Goal: Information Seeking & Learning: Learn about a topic

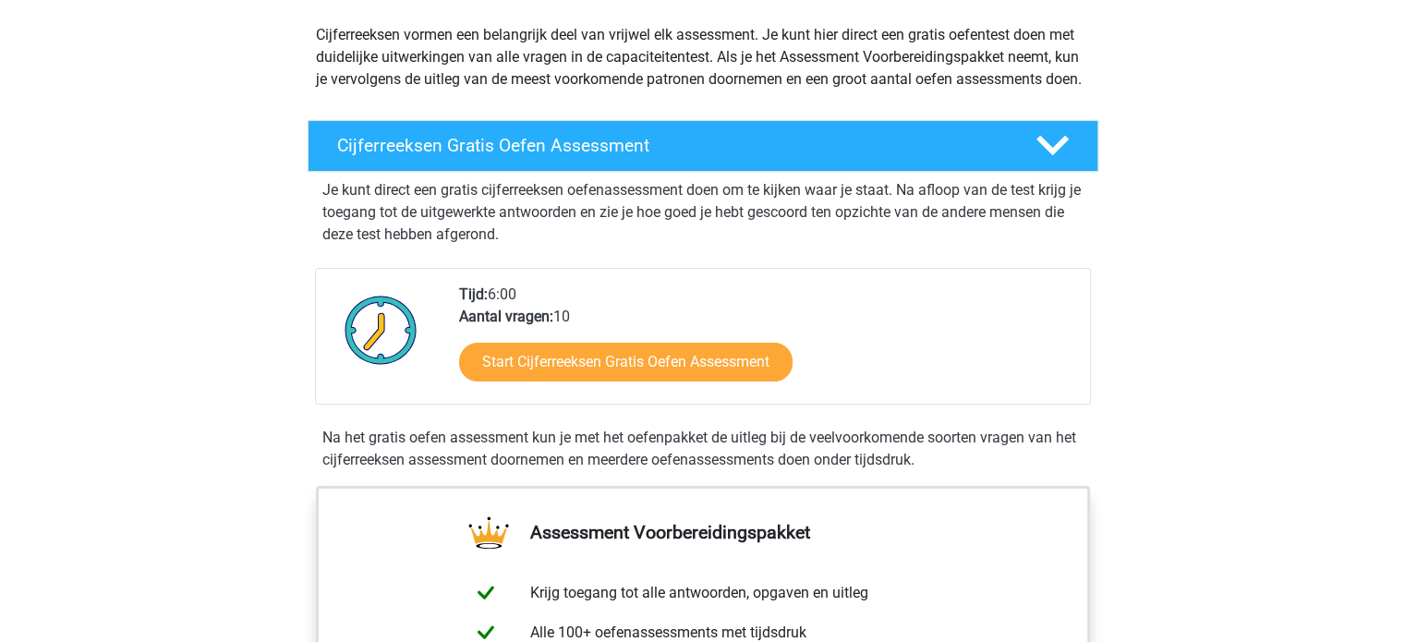
scroll to position [209, 0]
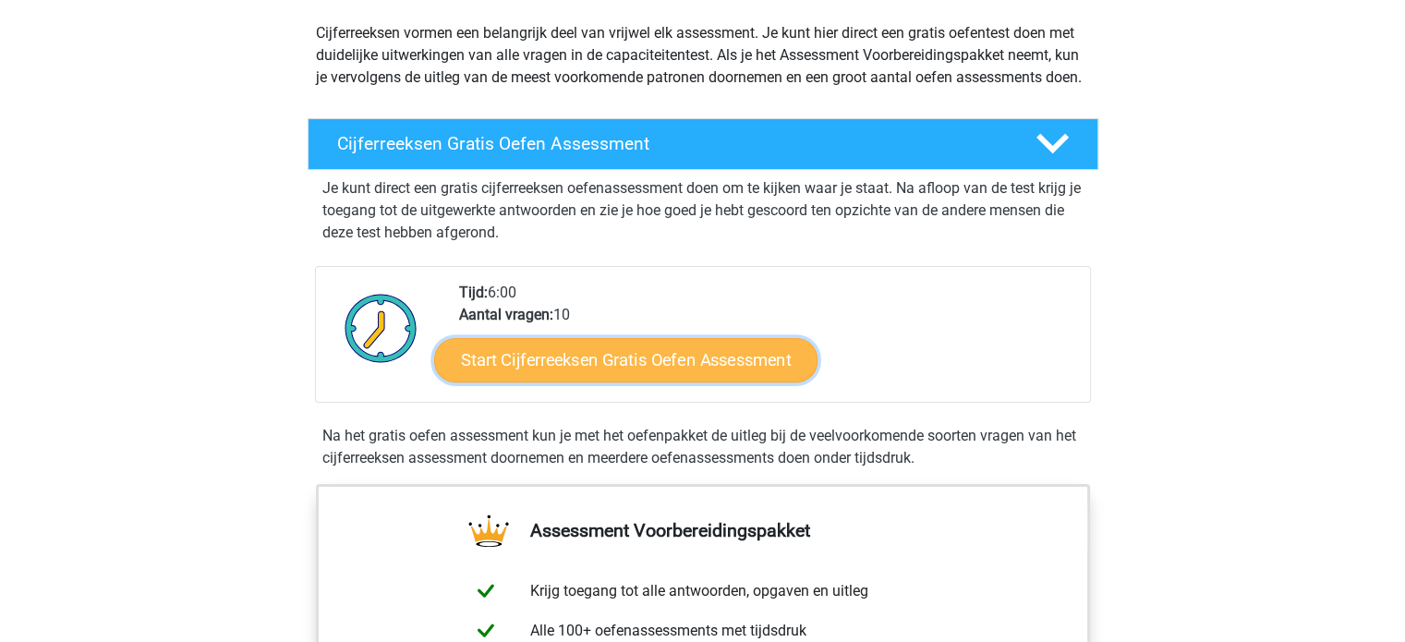
click at [697, 380] on link "Start Cijferreeksen Gratis Oefen Assessment" at bounding box center [625, 359] width 383 height 44
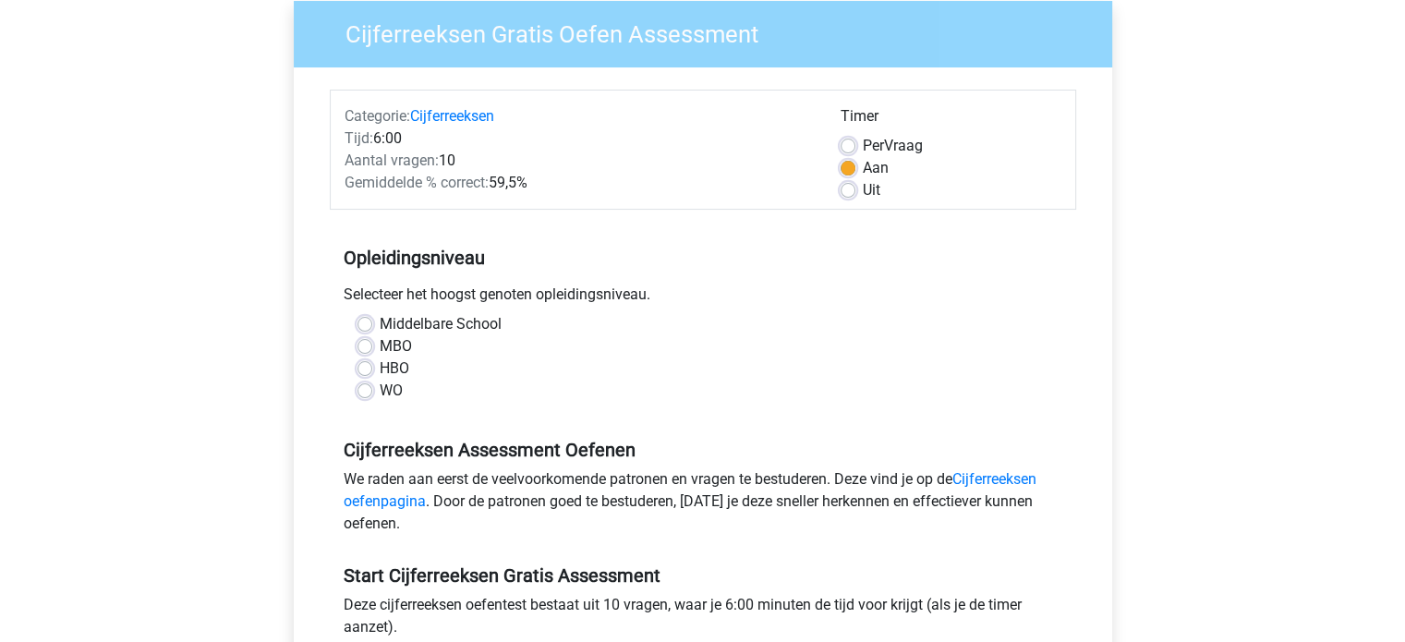
scroll to position [151, 0]
click at [380, 391] on label "WO" at bounding box center [391, 390] width 23 height 22
click at [362, 391] on input "WO" at bounding box center [364, 388] width 15 height 18
radio input "true"
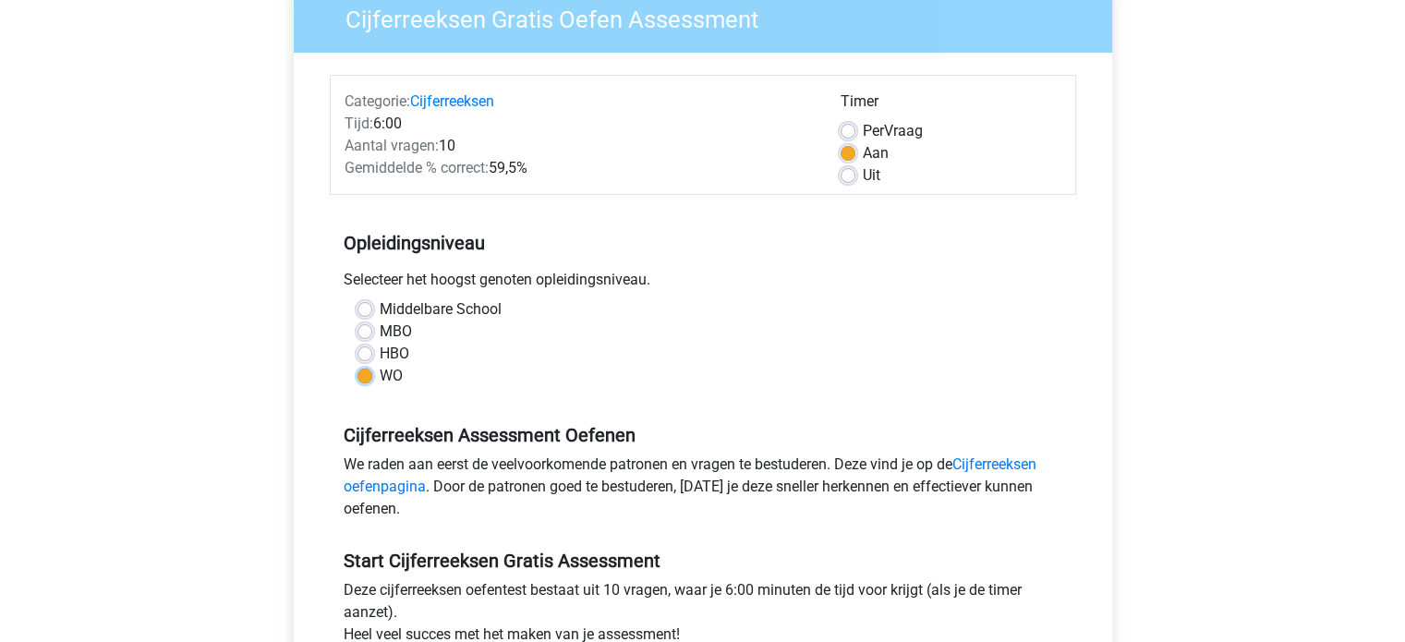
scroll to position [157, 0]
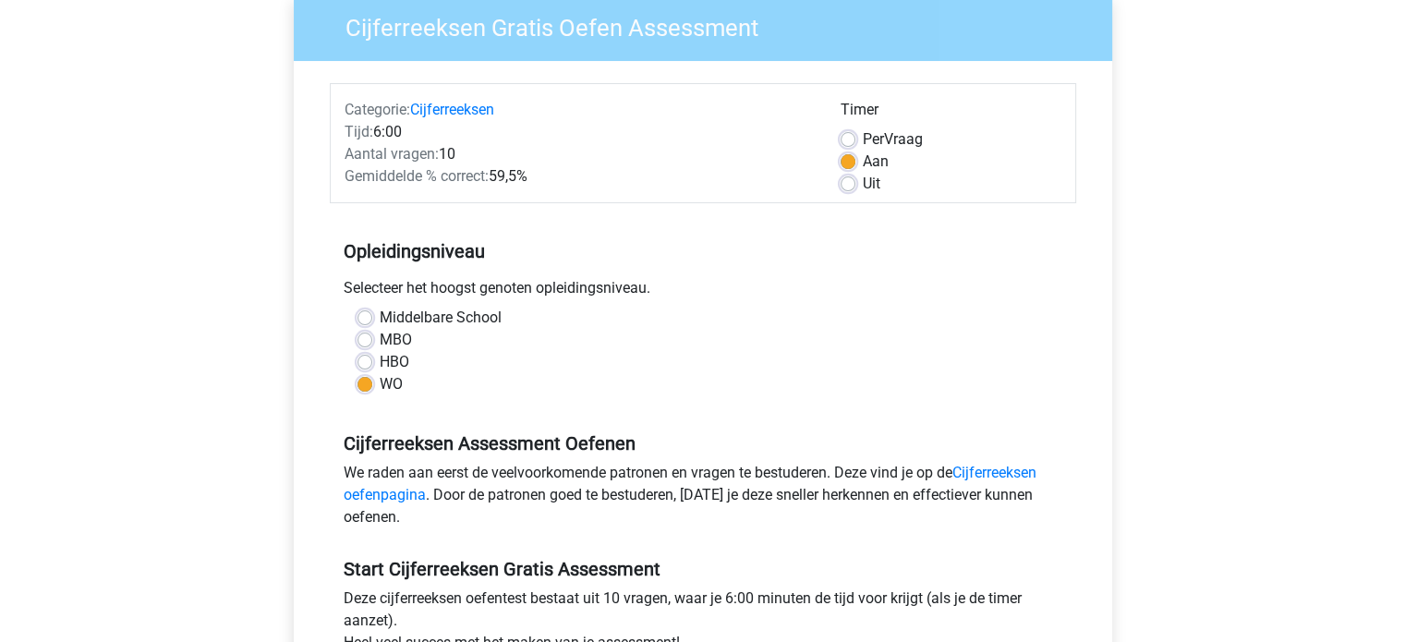
click at [863, 180] on label "Uit" at bounding box center [872, 184] width 18 height 22
click at [851, 180] on input "Uit" at bounding box center [848, 182] width 15 height 18
radio input "true"
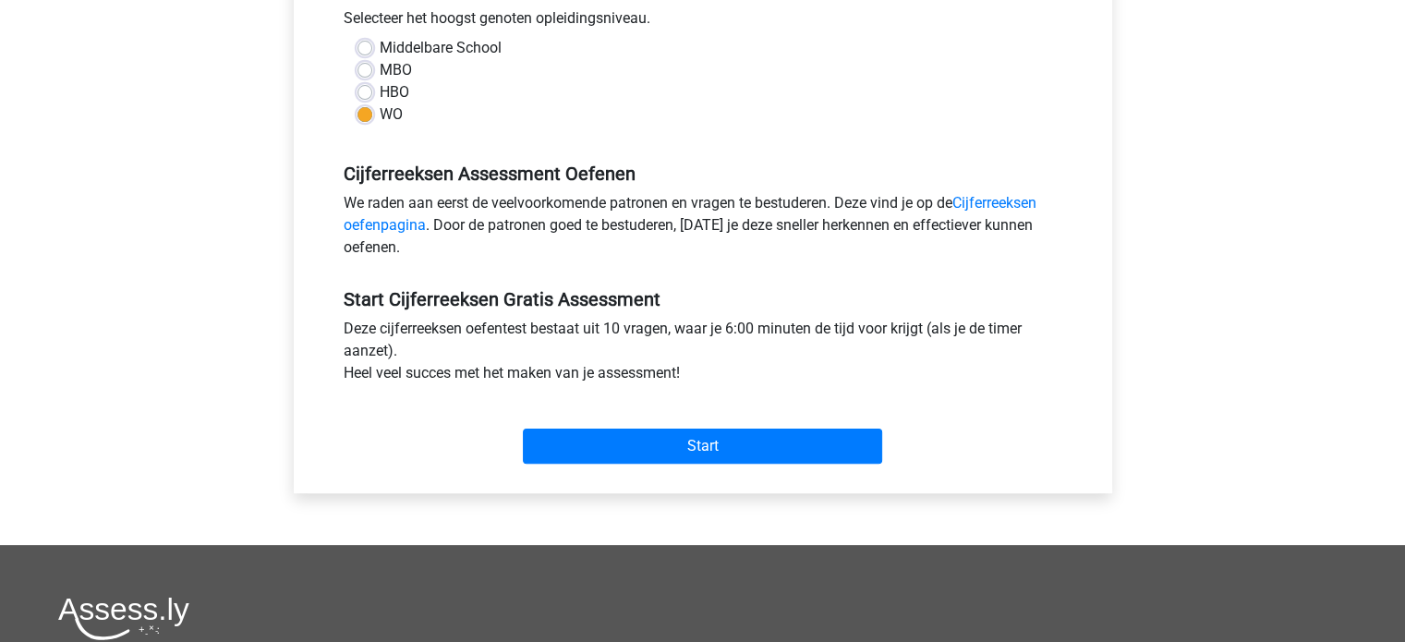
scroll to position [428, 0]
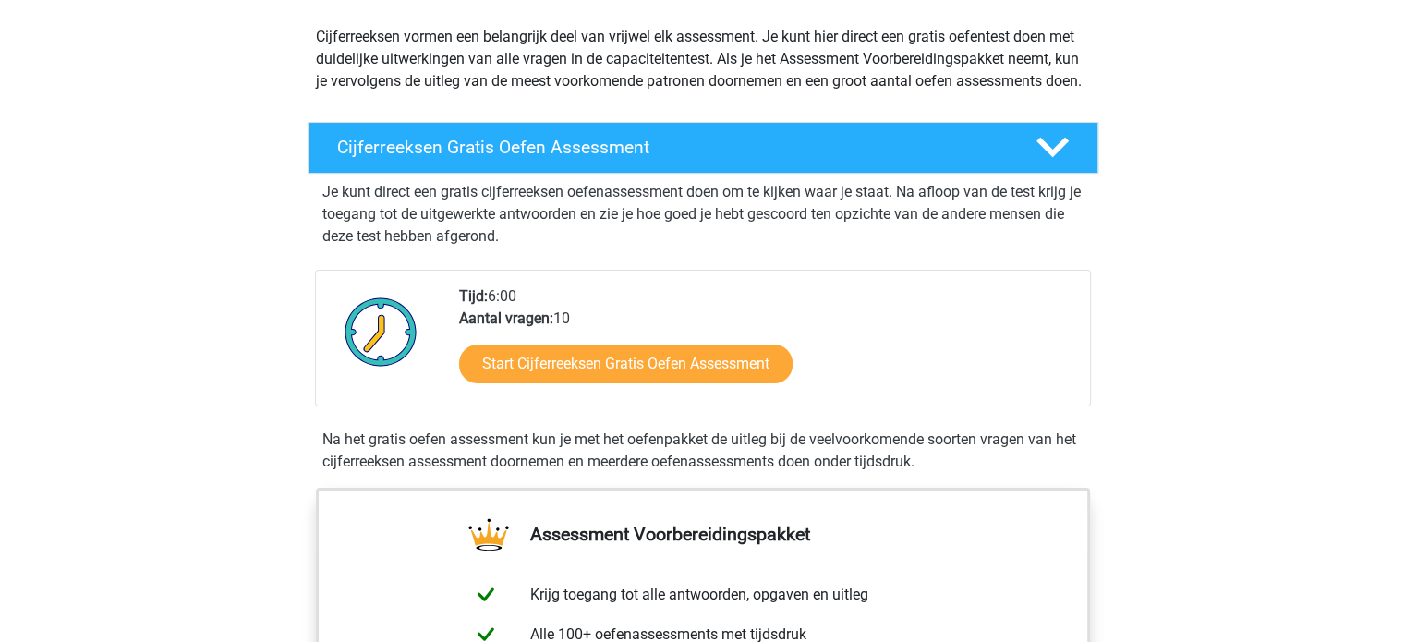
scroll to position [185, 0]
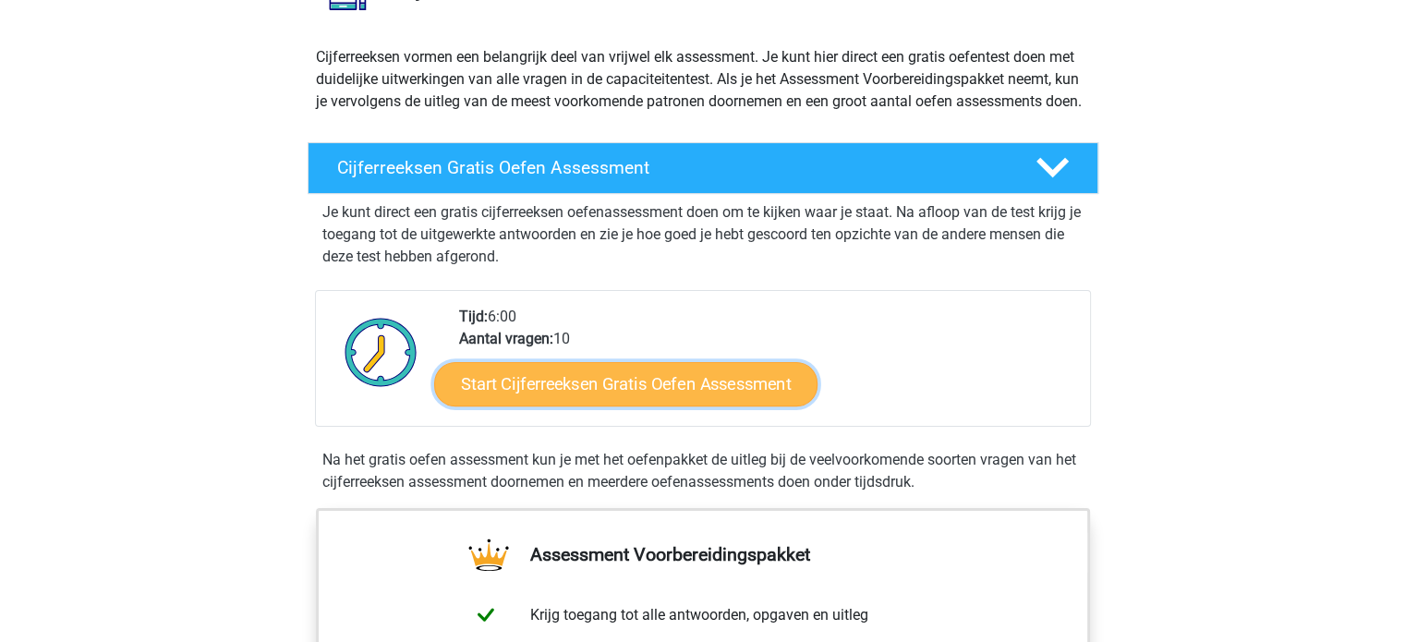
click at [538, 405] on link "Start Cijferreeksen Gratis Oefen Assessment" at bounding box center [625, 383] width 383 height 44
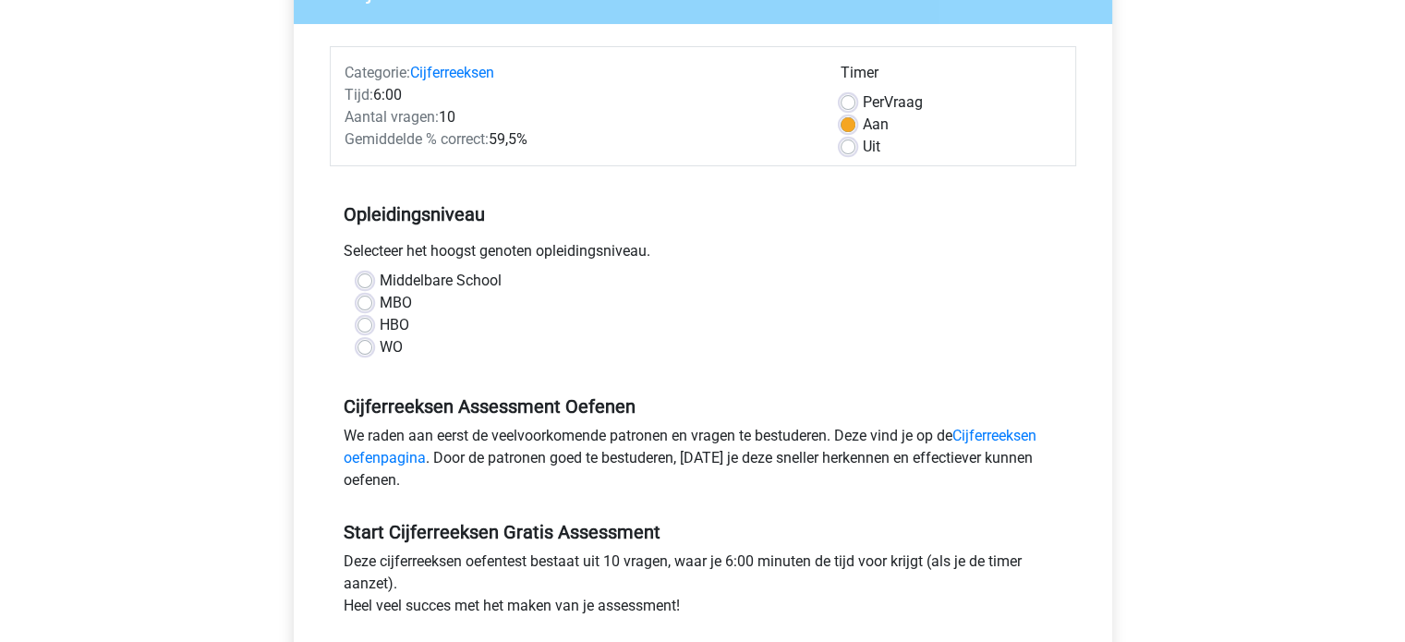
scroll to position [198, 0]
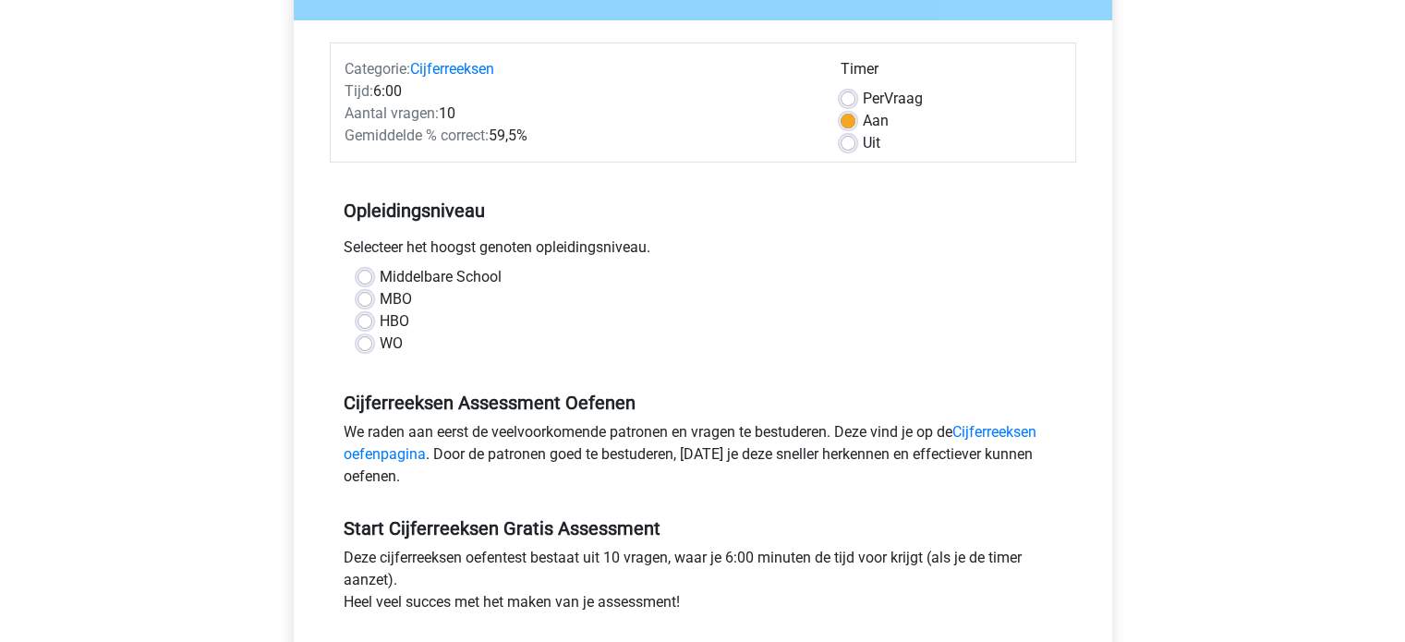
click at [380, 341] on label "WO" at bounding box center [391, 344] width 23 height 22
click at [357, 341] on input "WO" at bounding box center [364, 342] width 15 height 18
radio input "true"
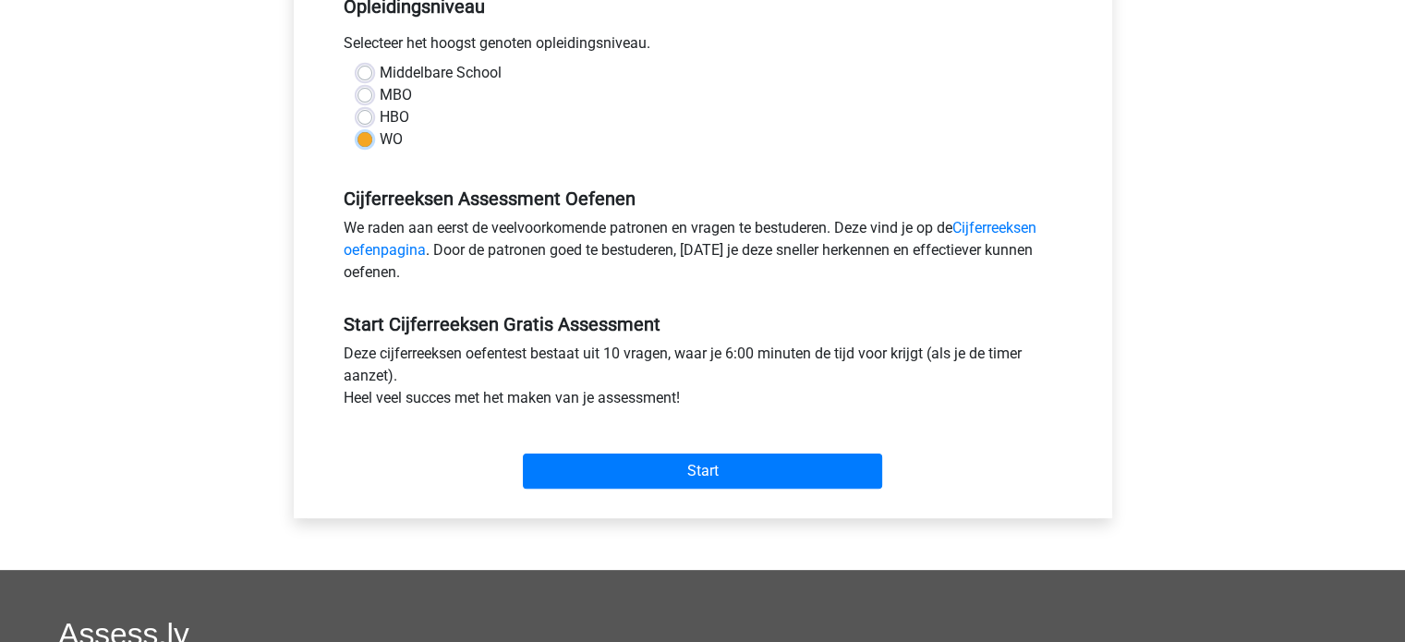
scroll to position [405, 0]
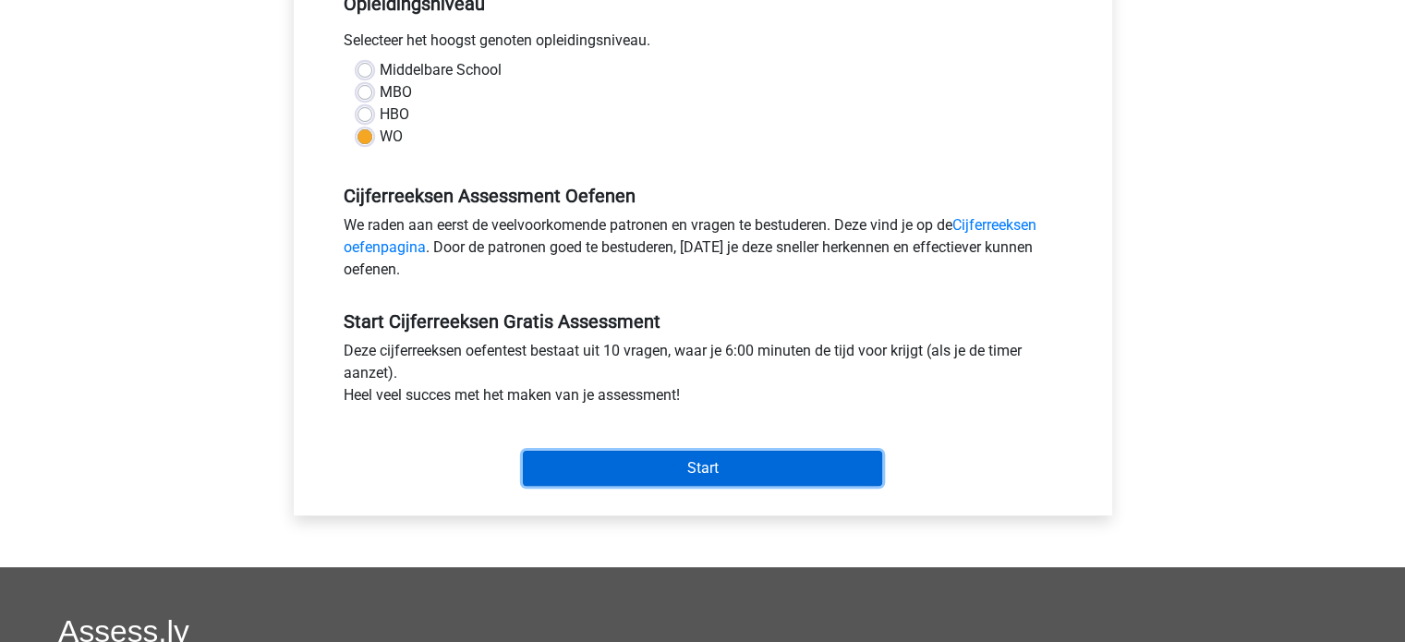
click at [591, 464] on input "Start" at bounding box center [702, 468] width 359 height 35
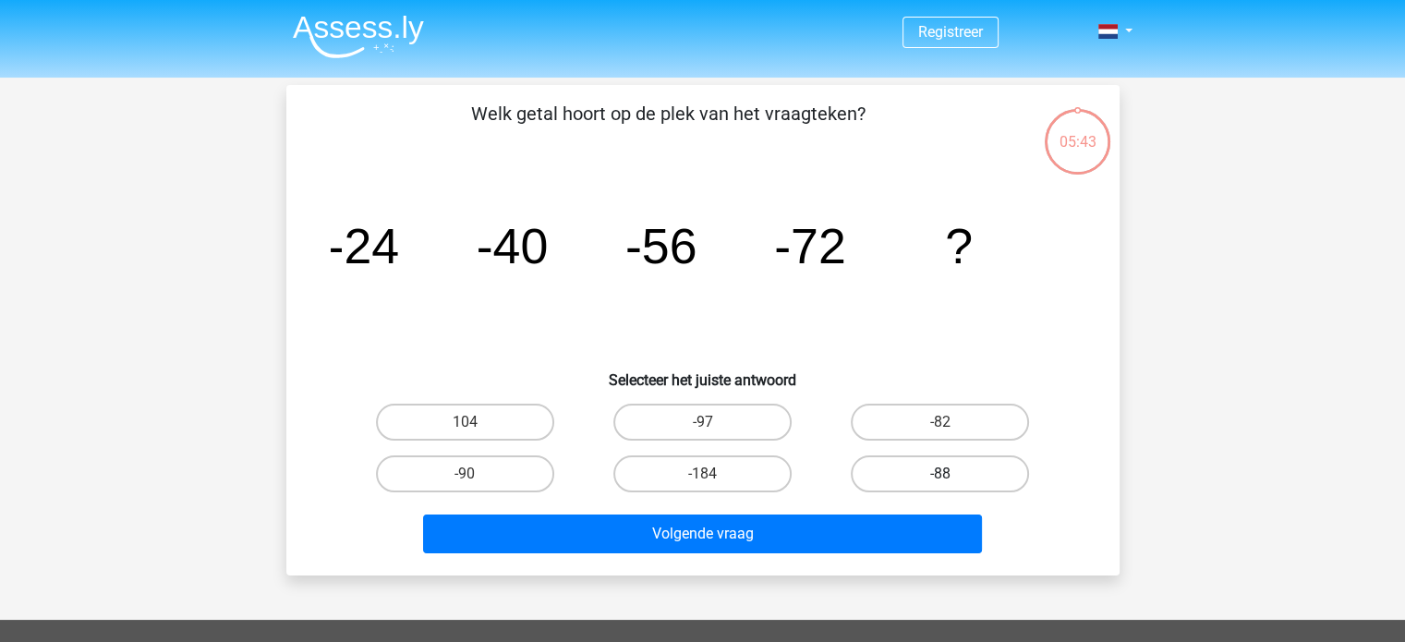
click at [920, 465] on label "-88" at bounding box center [940, 473] width 178 height 37
click at [940, 474] on input "-88" at bounding box center [946, 480] width 12 height 12
radio input "true"
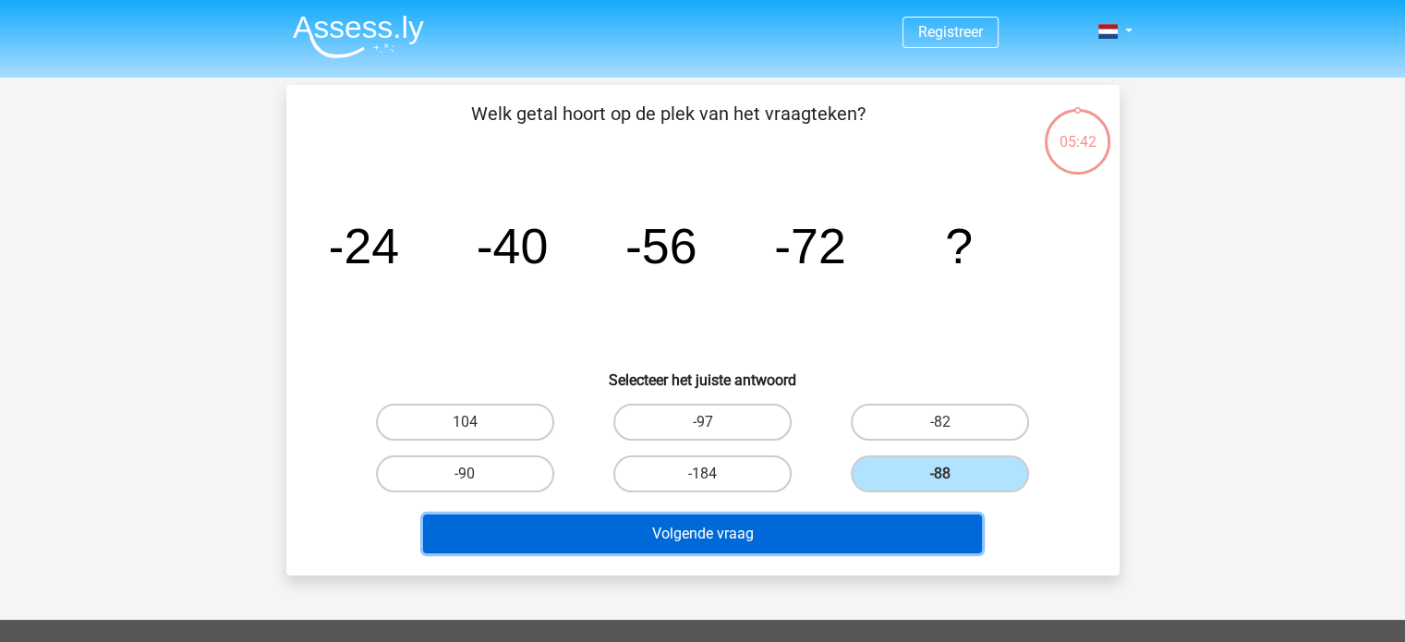
click at [746, 523] on button "Volgende vraag" at bounding box center [702, 533] width 559 height 39
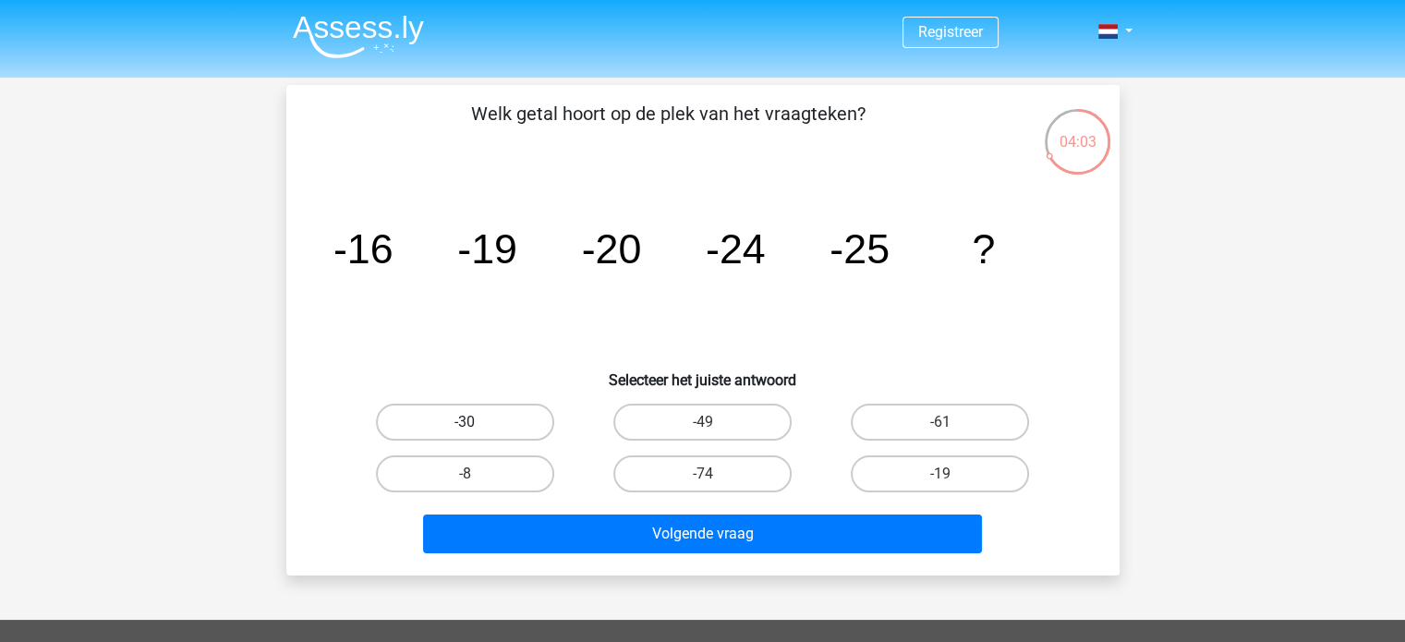
click at [499, 416] on label "-30" at bounding box center [465, 422] width 178 height 37
click at [477, 422] on input "-30" at bounding box center [471, 428] width 12 height 12
radio input "true"
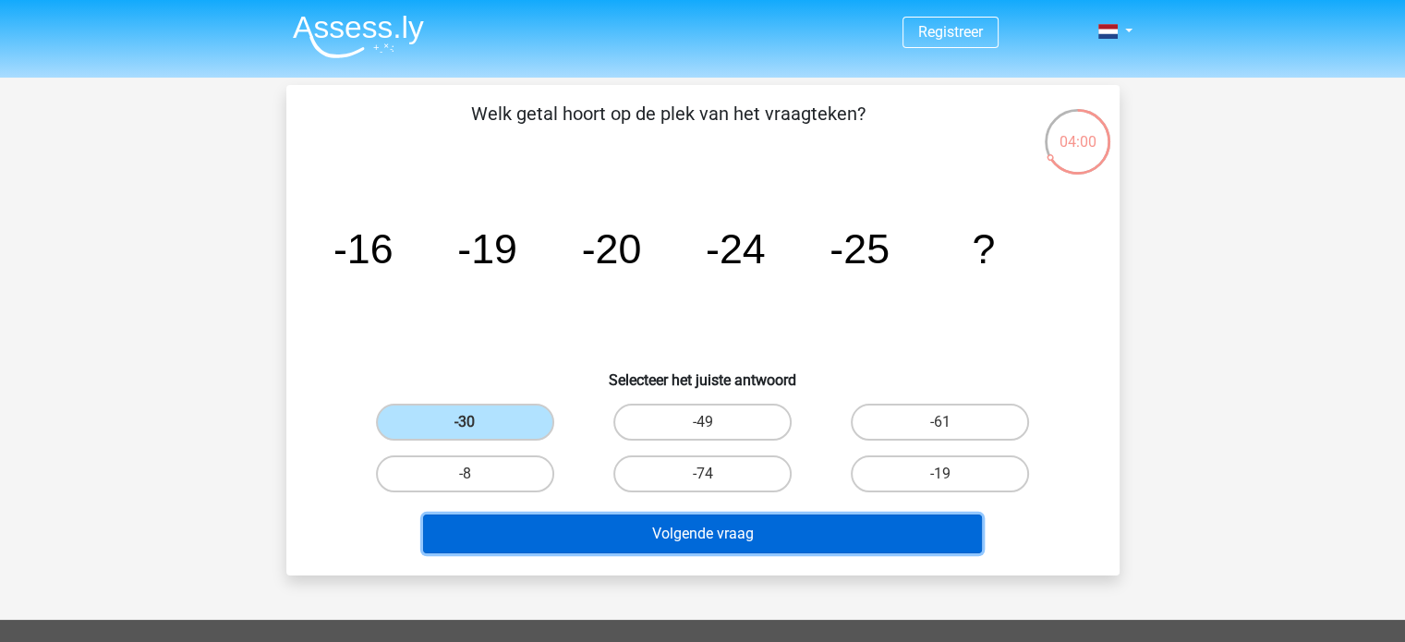
click at [641, 531] on button "Volgende vraag" at bounding box center [702, 533] width 559 height 39
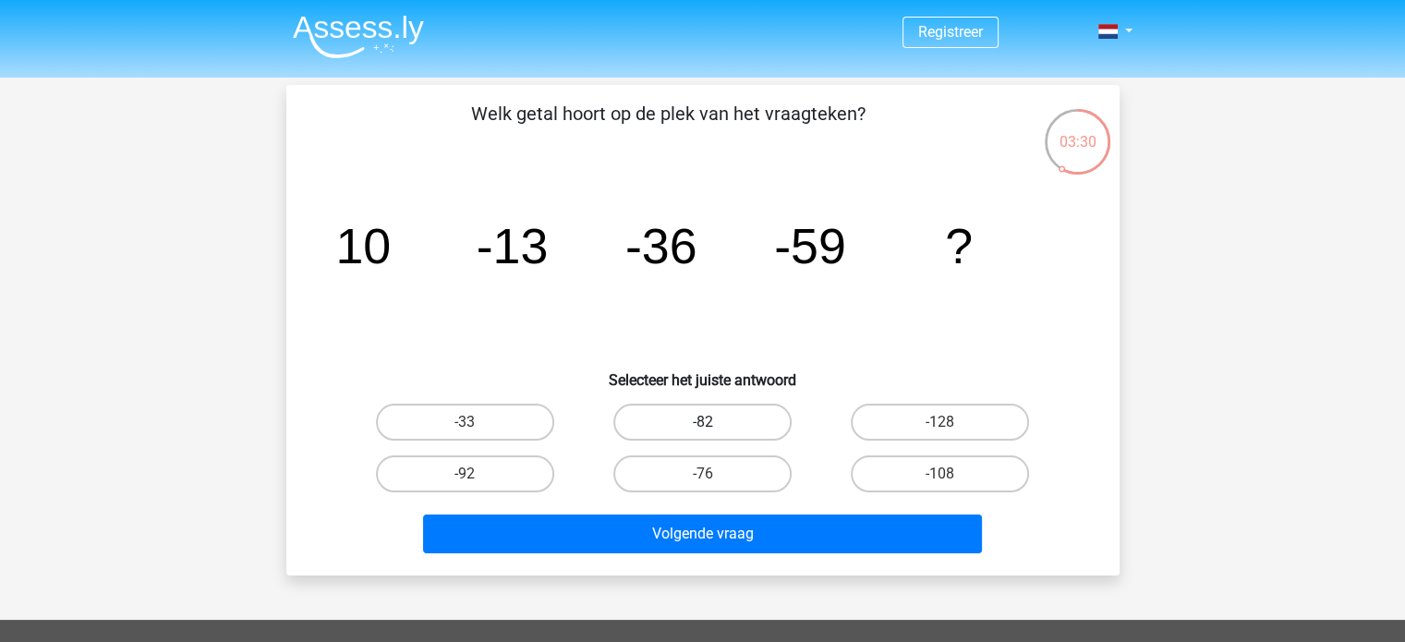
click at [659, 426] on label "-82" at bounding box center [702, 422] width 178 height 37
click at [702, 426] on input "-82" at bounding box center [708, 428] width 12 height 12
radio input "true"
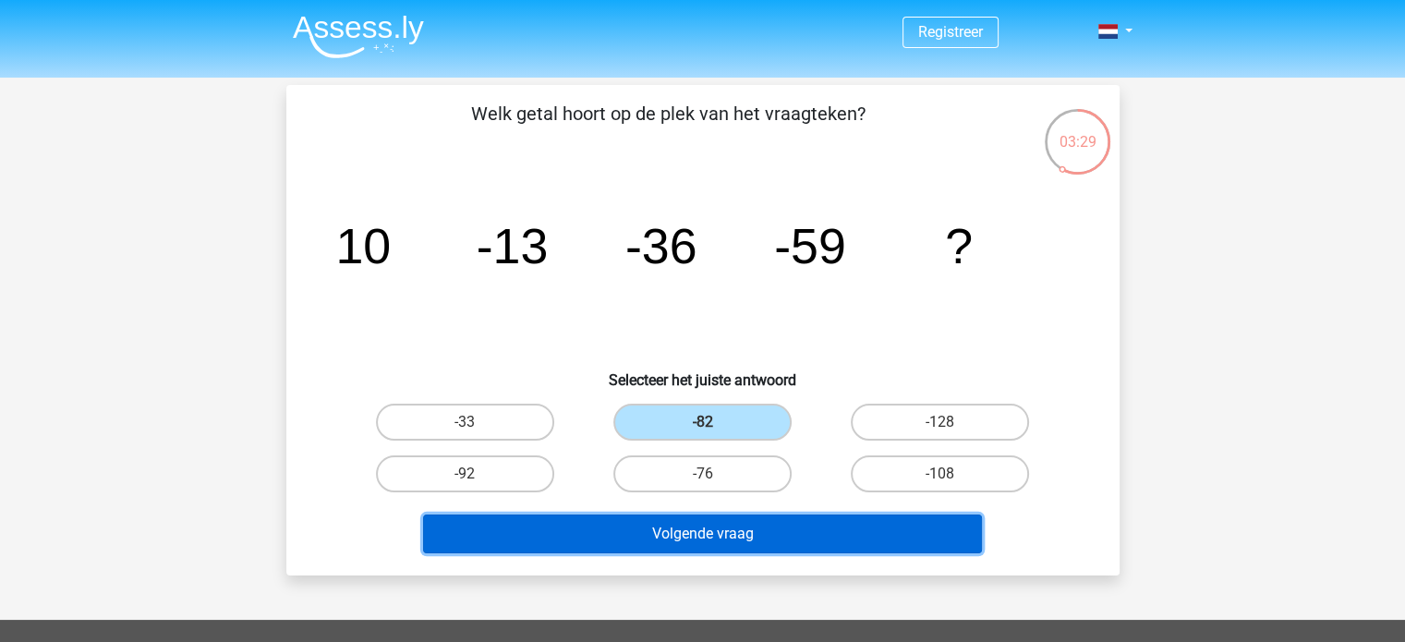
click at [617, 538] on button "Volgende vraag" at bounding box center [702, 533] width 559 height 39
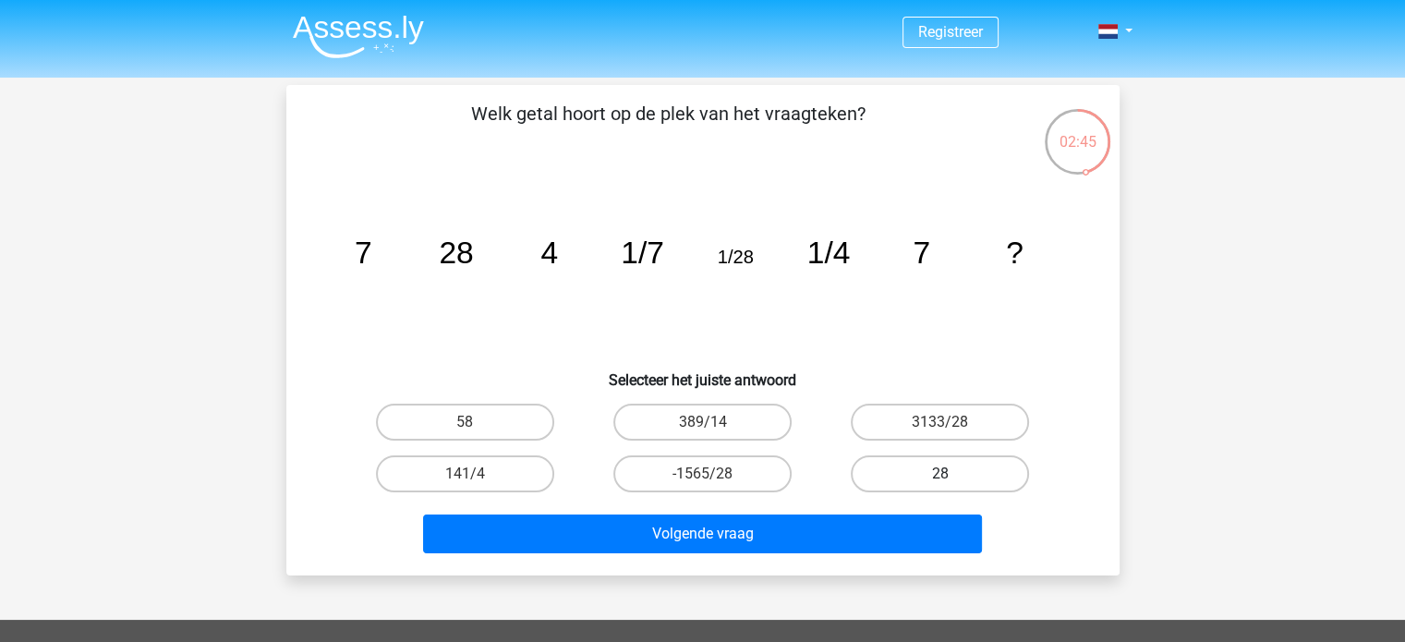
click at [902, 475] on label "28" at bounding box center [940, 473] width 178 height 37
click at [940, 475] on input "28" at bounding box center [946, 480] width 12 height 12
radio input "true"
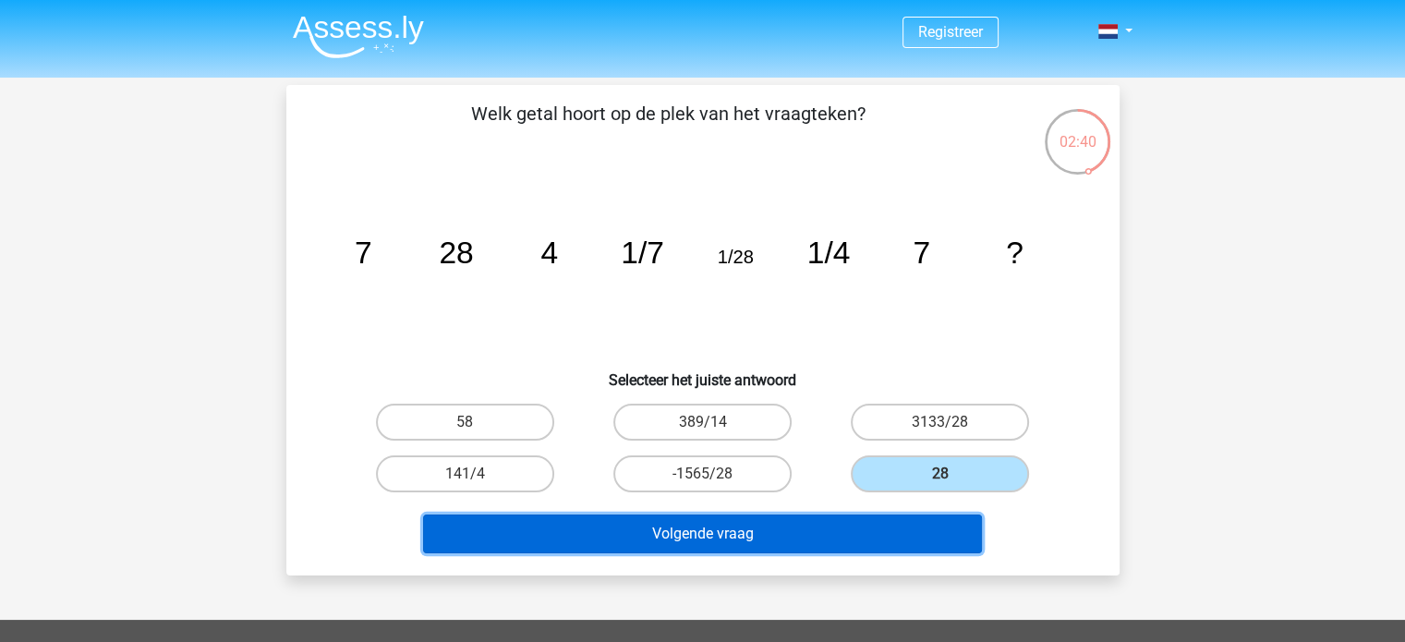
click at [724, 536] on button "Volgende vraag" at bounding box center [702, 533] width 559 height 39
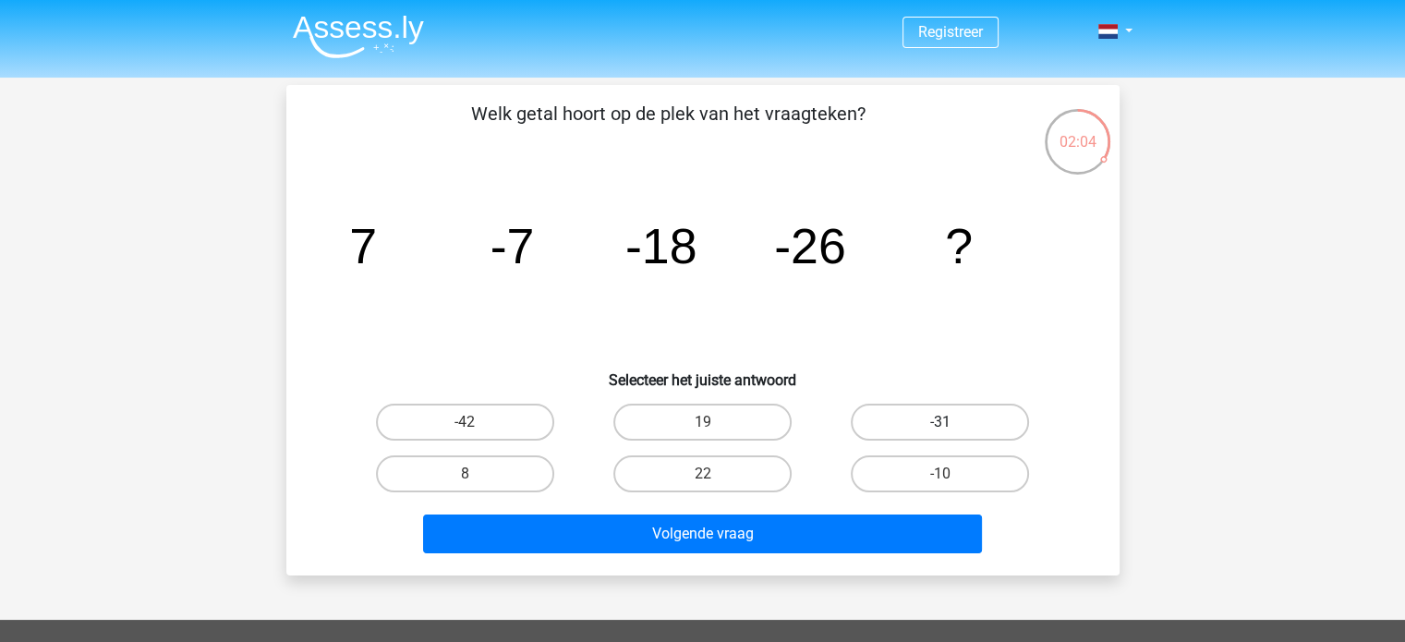
click at [907, 415] on label "-31" at bounding box center [940, 422] width 178 height 37
click at [940, 422] on input "-31" at bounding box center [946, 428] width 12 height 12
radio input "true"
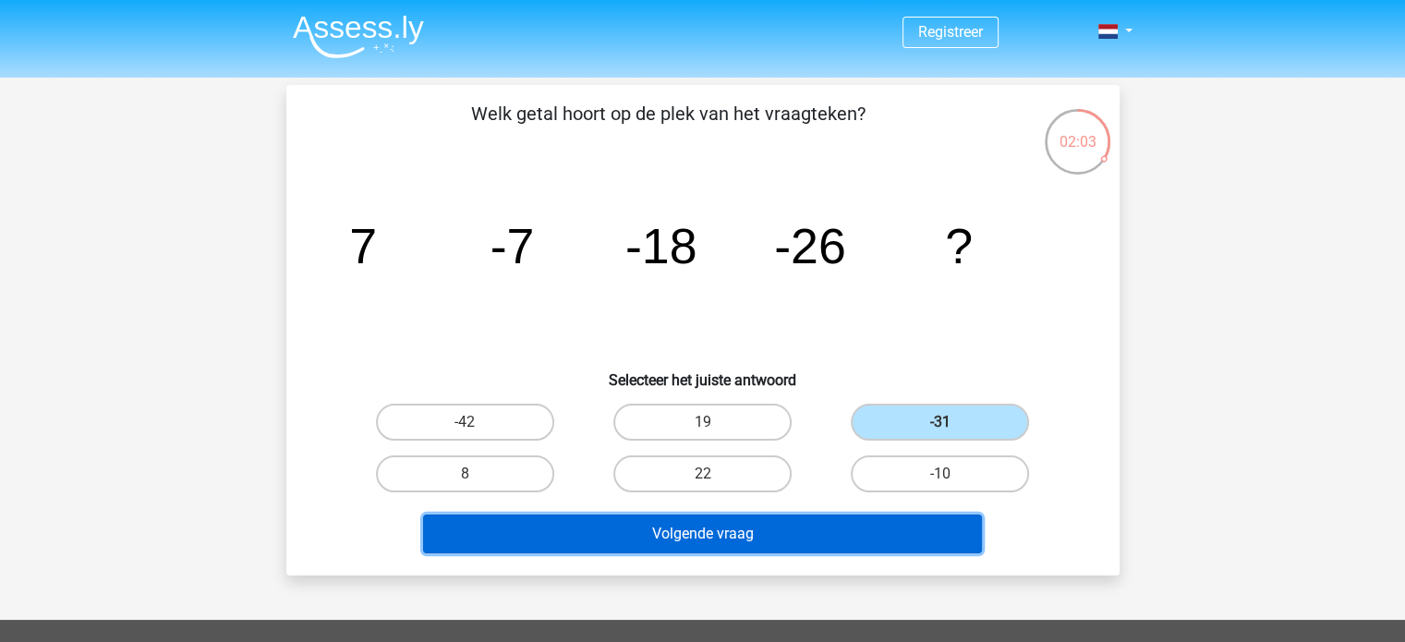
click at [741, 538] on button "Volgende vraag" at bounding box center [702, 533] width 559 height 39
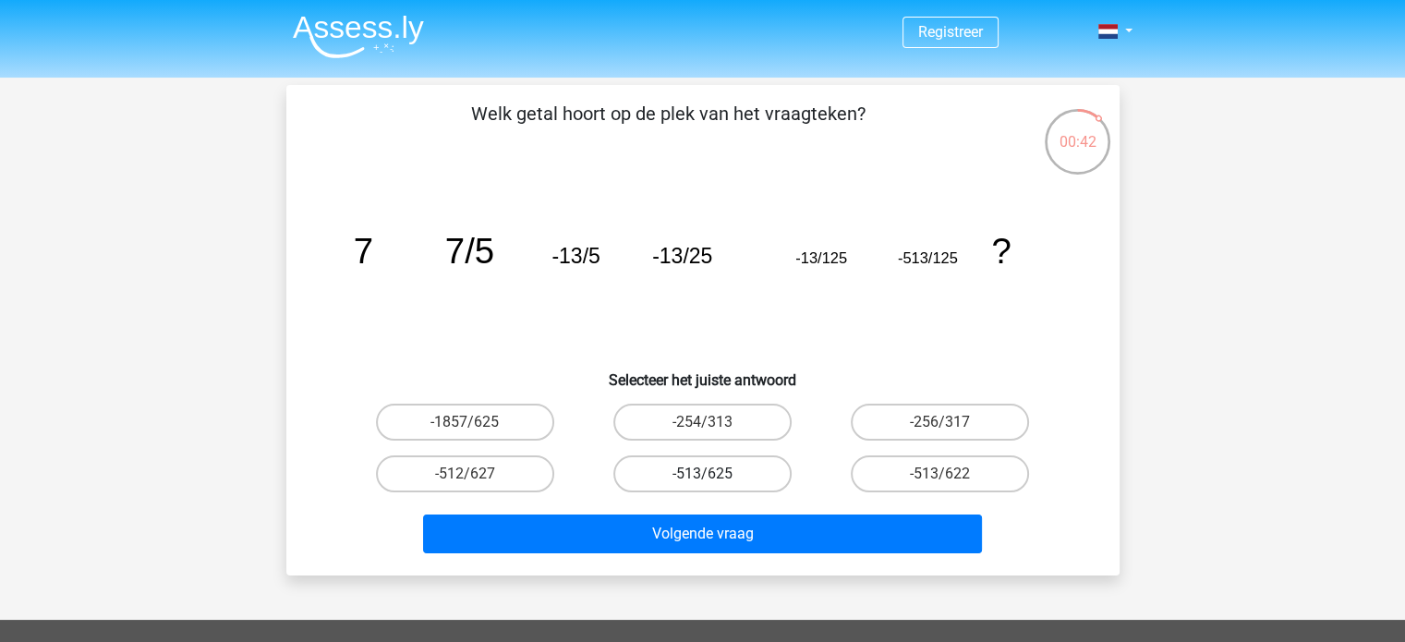
click at [743, 468] on label "-513/625" at bounding box center [702, 473] width 178 height 37
click at [714, 474] on input "-513/625" at bounding box center [708, 480] width 12 height 12
radio input "true"
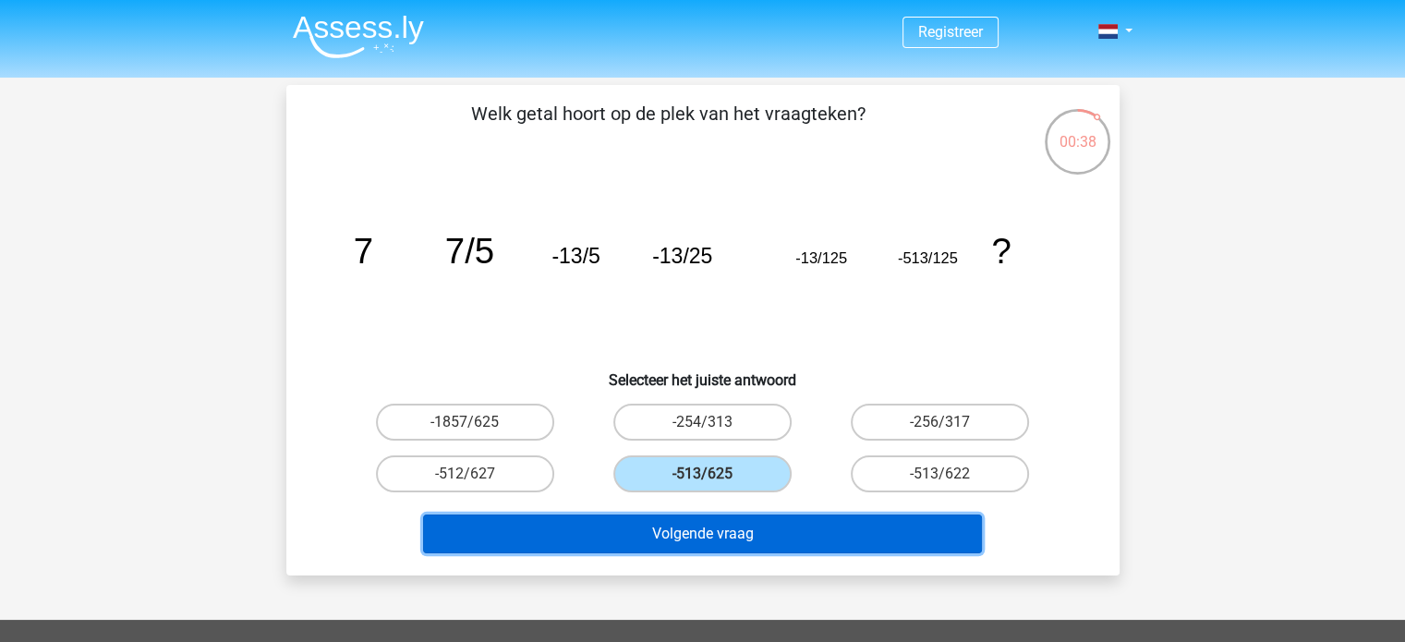
click at [732, 537] on button "Volgende vraag" at bounding box center [702, 533] width 559 height 39
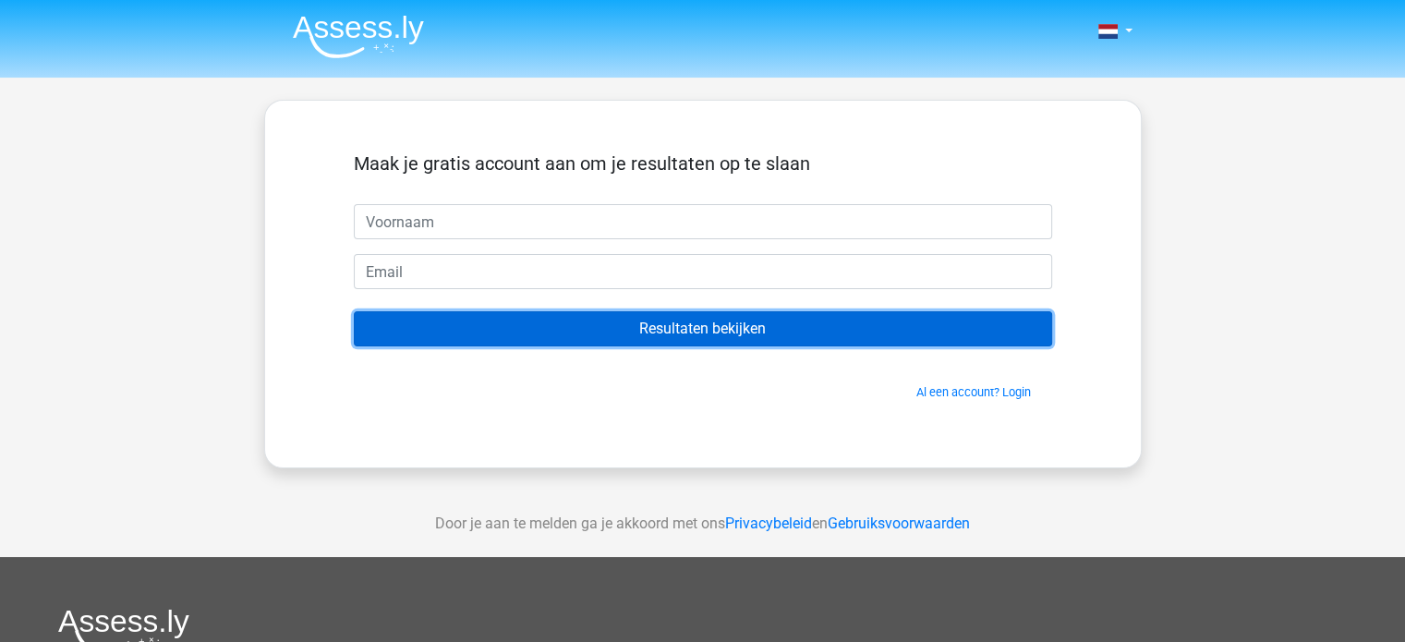
click at [381, 330] on input "Resultaten bekijken" at bounding box center [703, 328] width 698 height 35
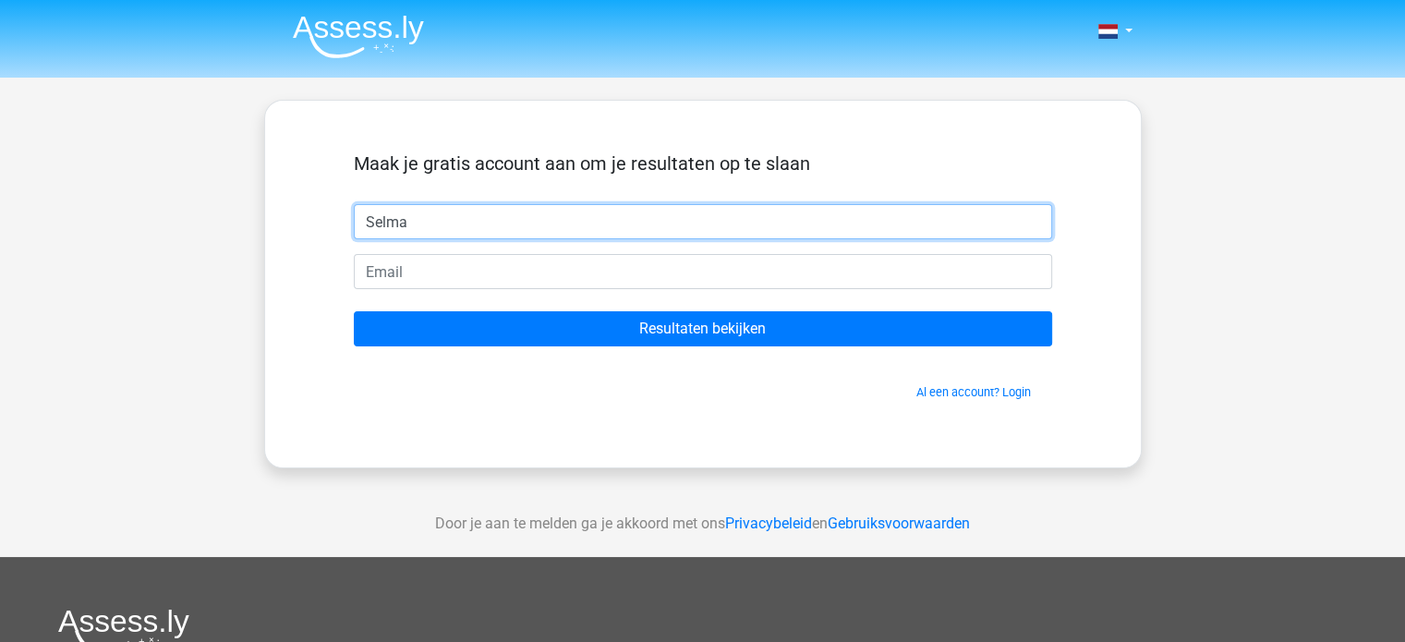
type input "Selma"
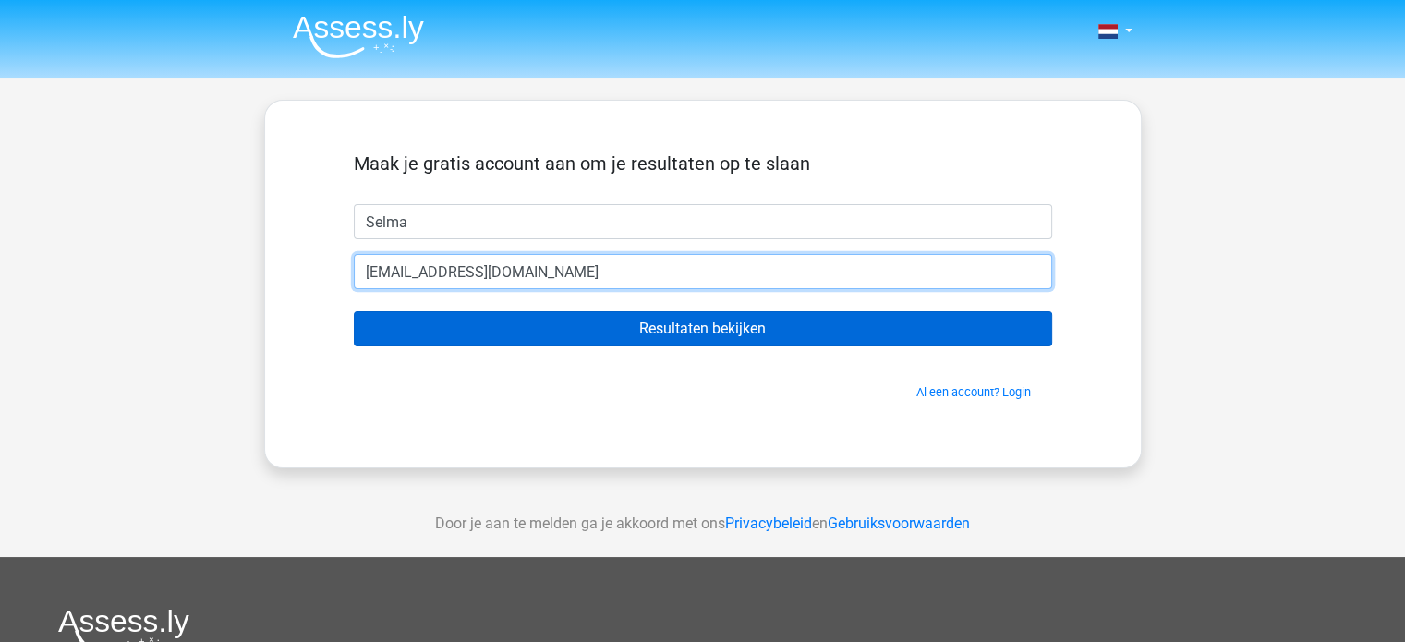
type input "[EMAIL_ADDRESS][DOMAIN_NAME]"
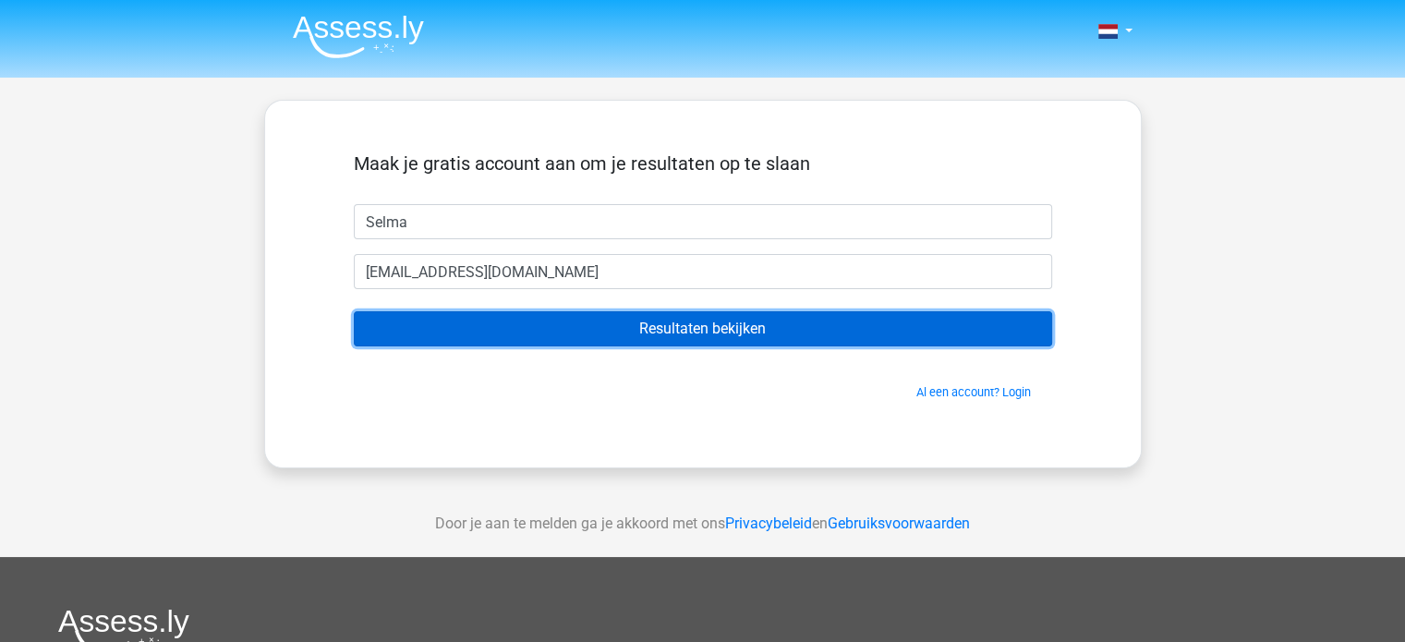
click at [472, 328] on input "Resultaten bekijken" at bounding box center [703, 328] width 698 height 35
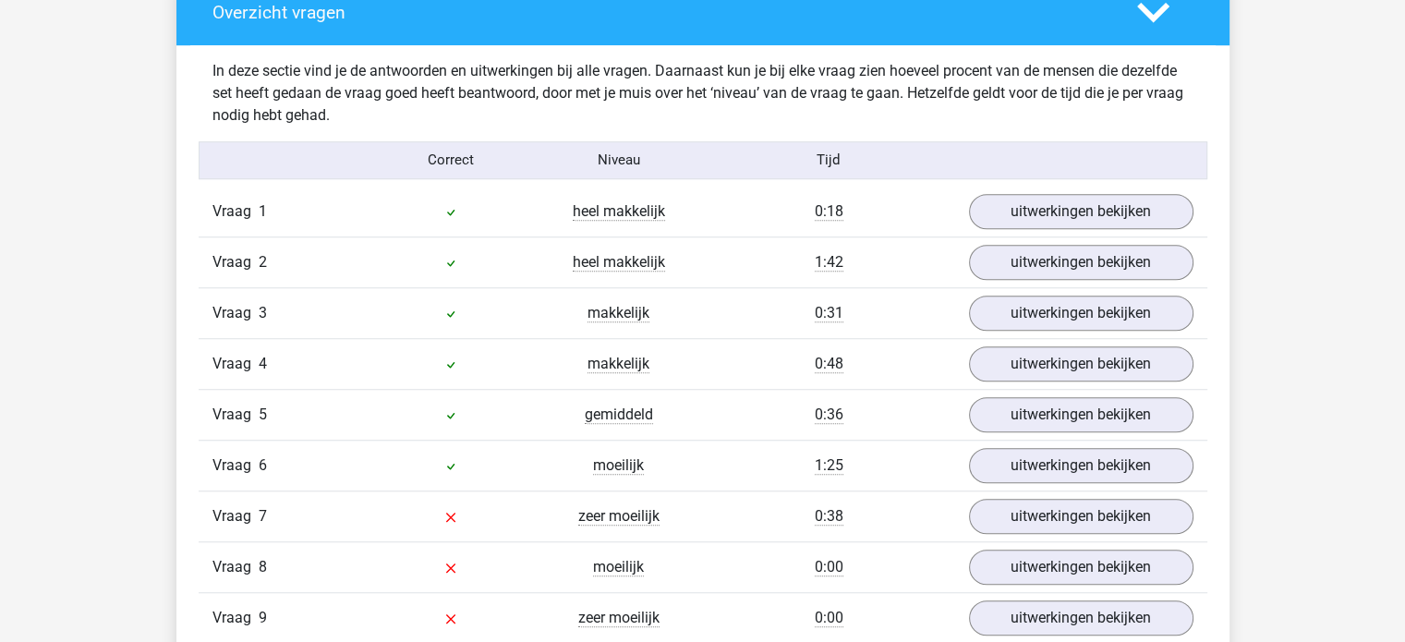
scroll to position [1407, 0]
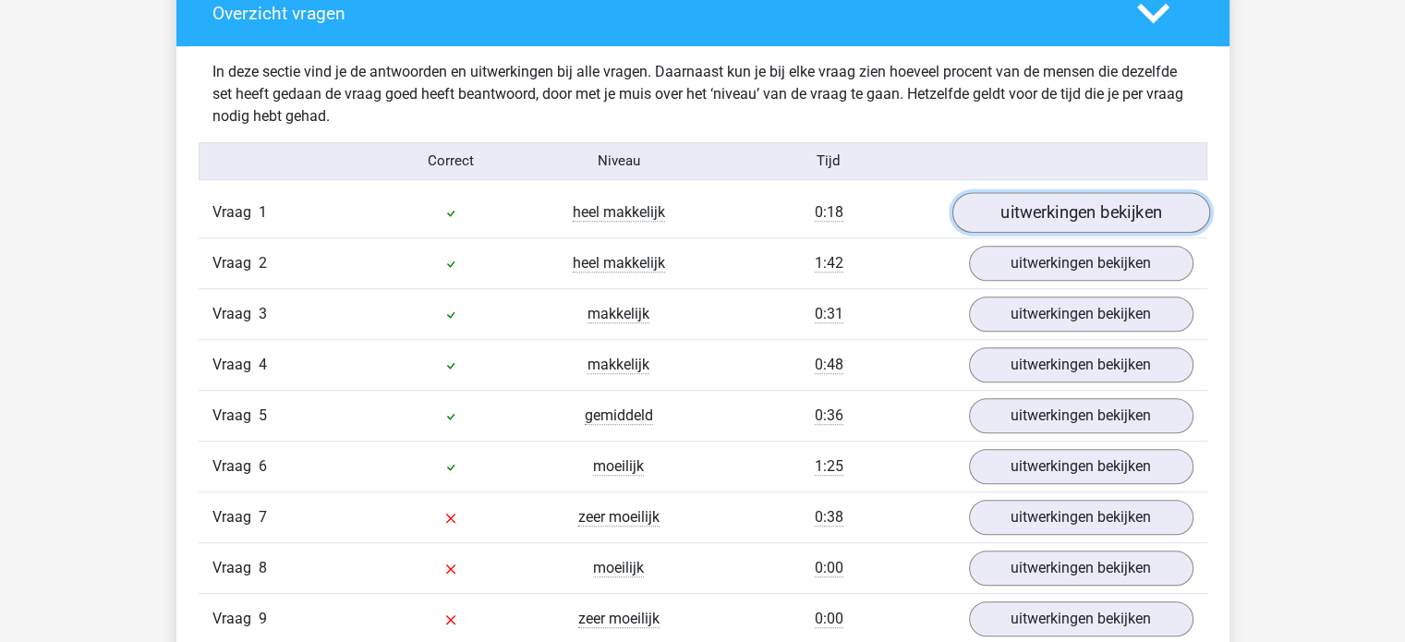
click at [1107, 196] on link "uitwerkingen bekijken" at bounding box center [1080, 212] width 258 height 41
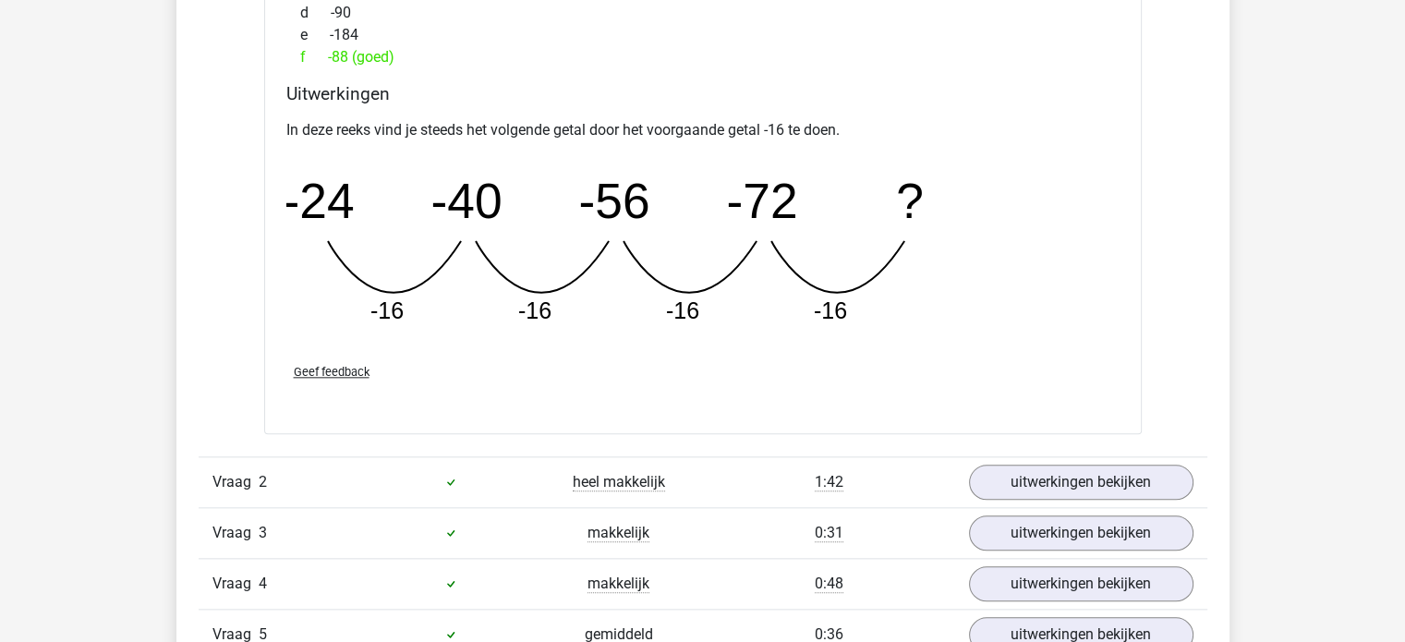
scroll to position [1995, 0]
click at [1088, 476] on link "uitwerkingen bekijken" at bounding box center [1080, 482] width 258 height 41
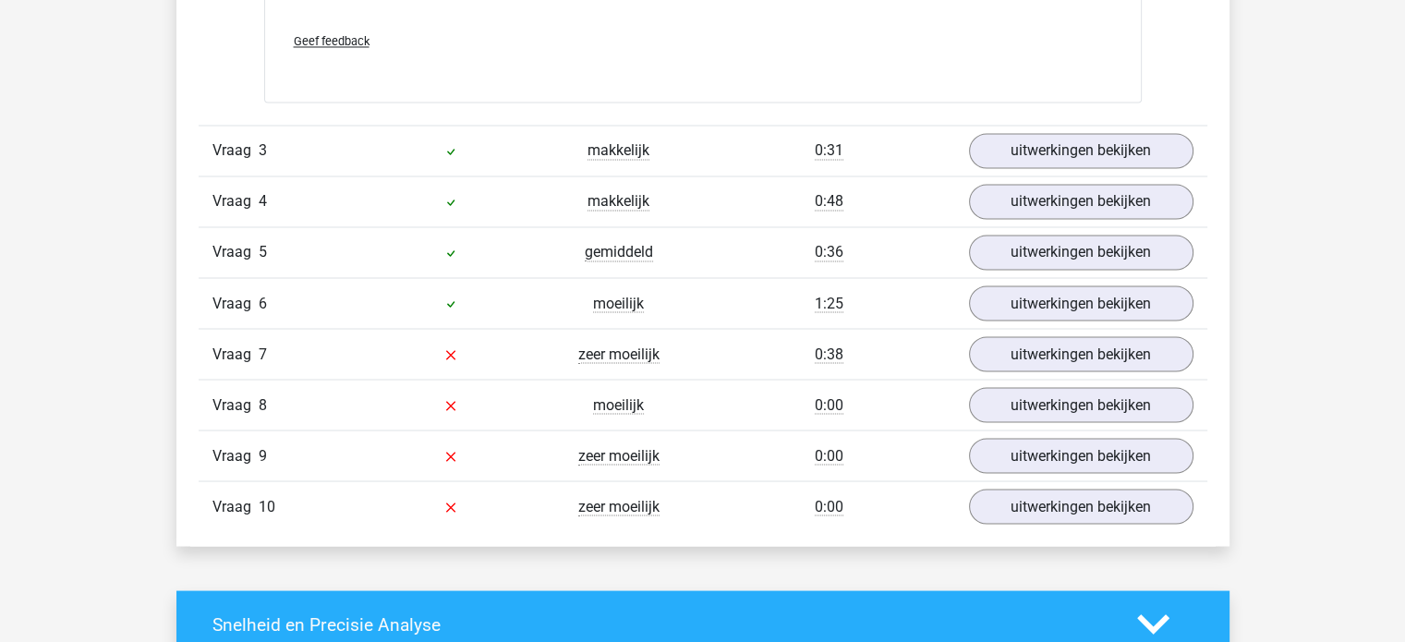
scroll to position [3229, 0]
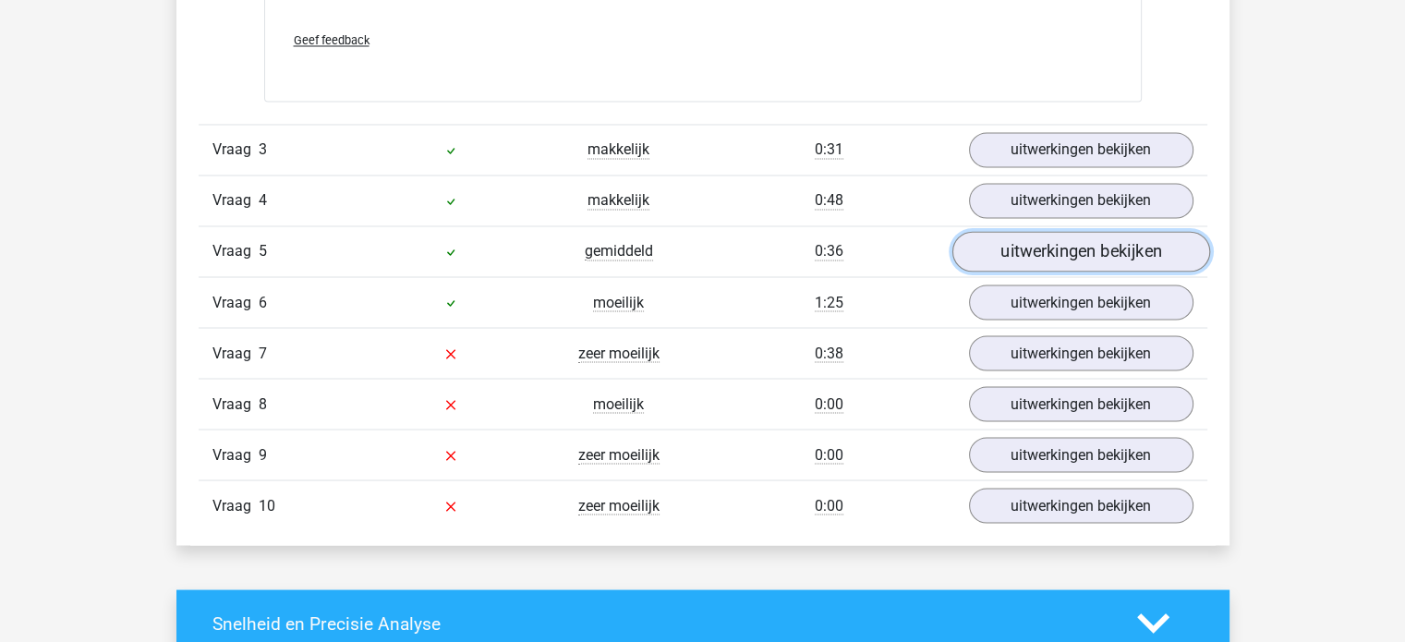
click at [1059, 250] on link "uitwerkingen bekijken" at bounding box center [1080, 251] width 258 height 41
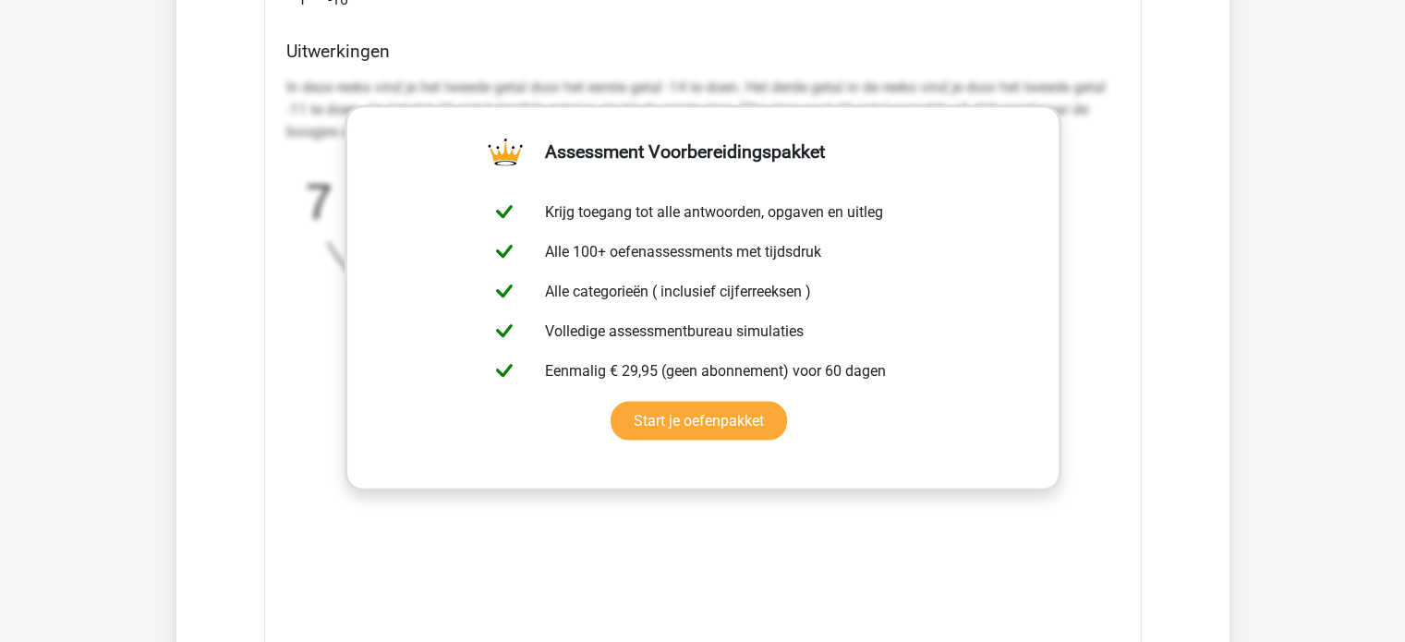
scroll to position [4339, 0]
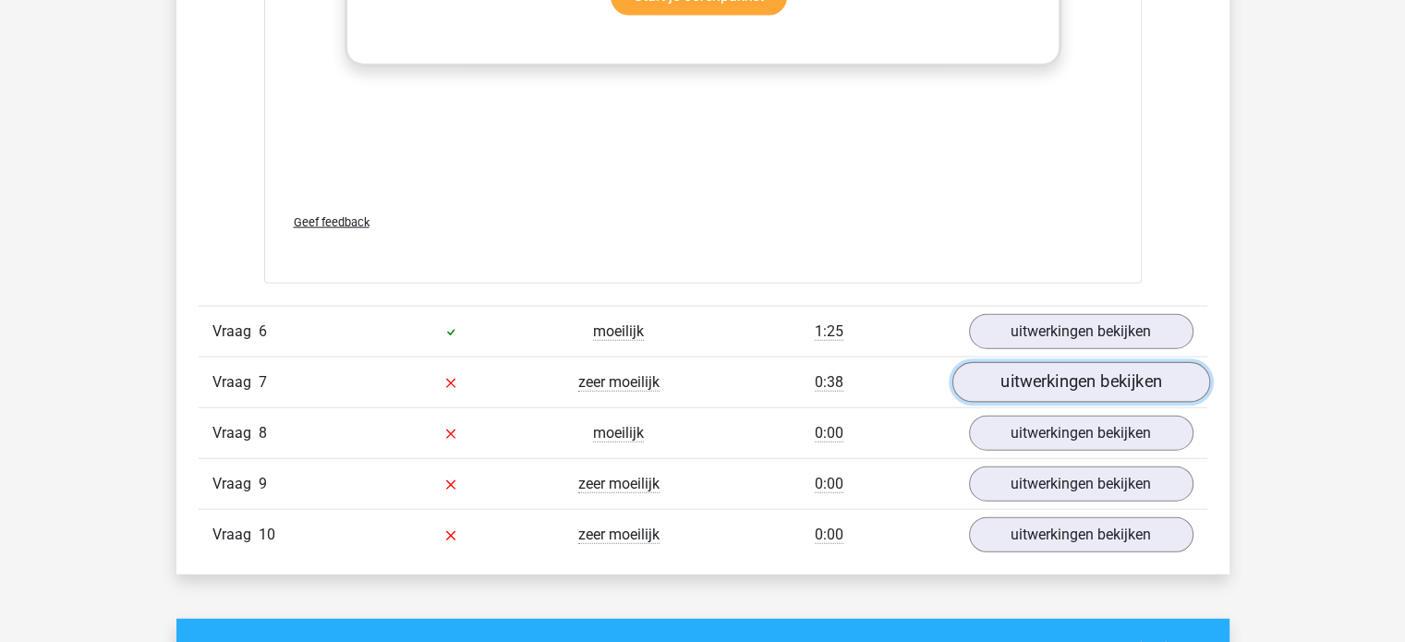
click at [1049, 387] on link "uitwerkingen bekijken" at bounding box center [1080, 382] width 258 height 41
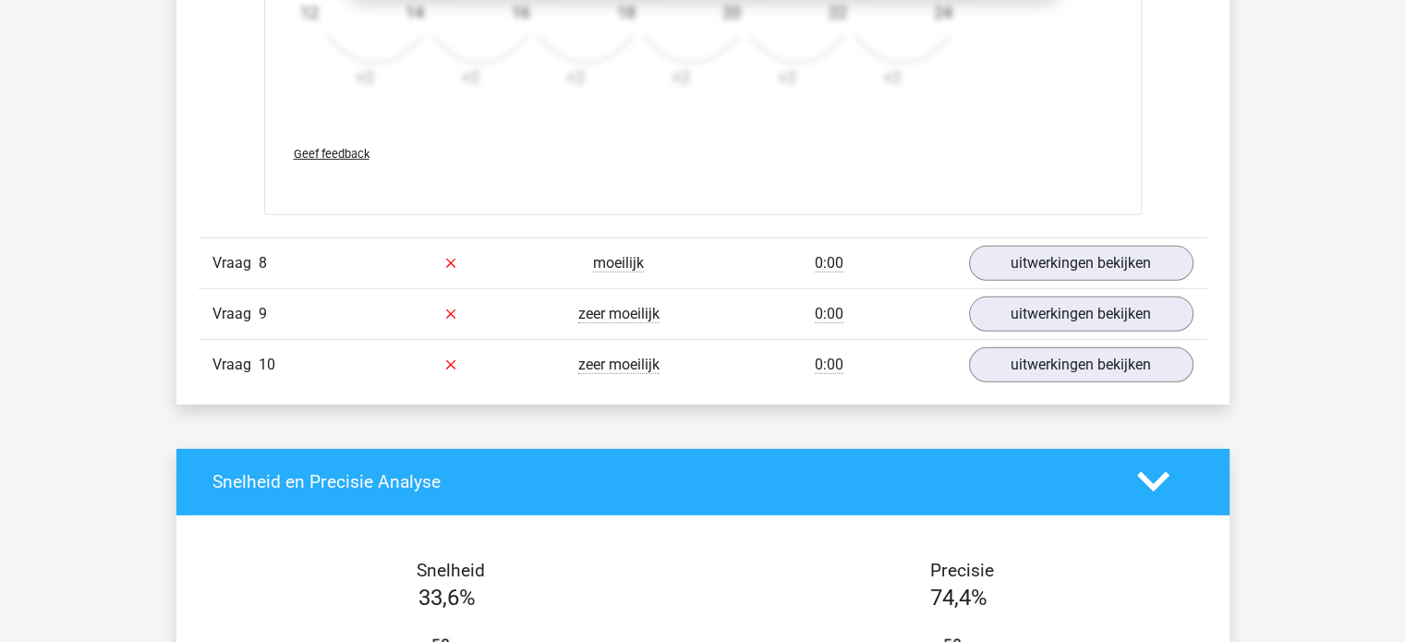
scroll to position [5651, 0]
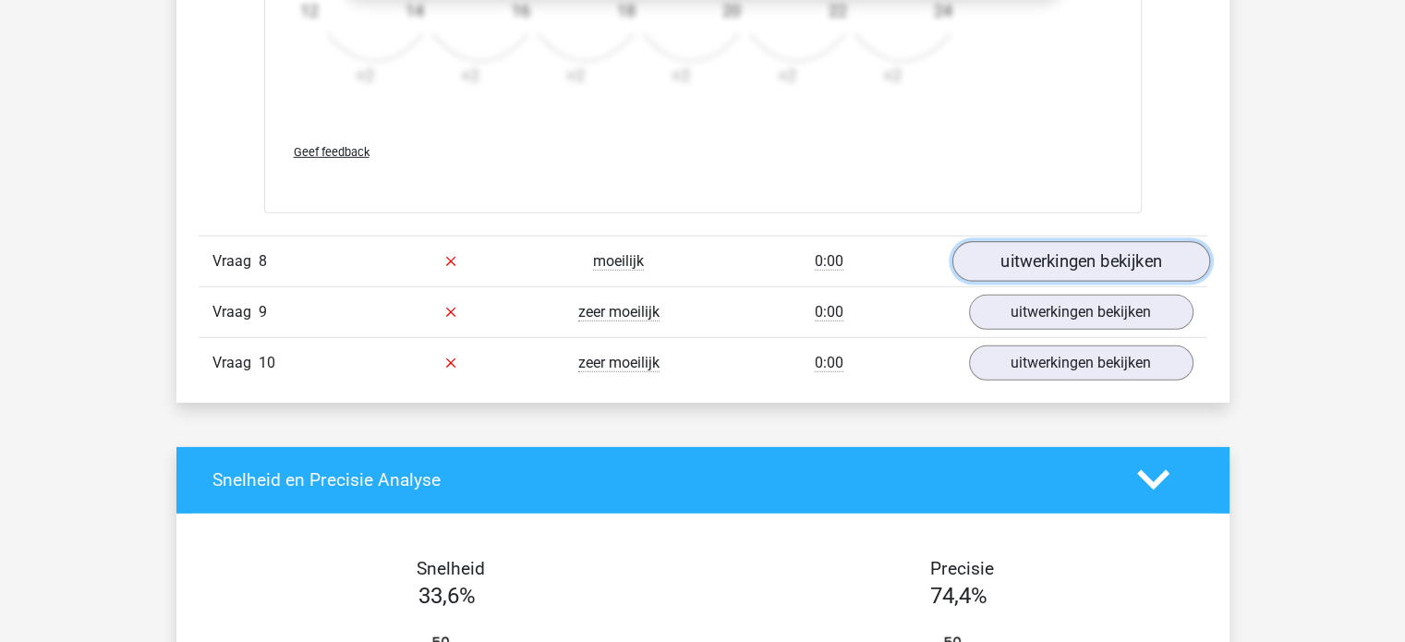
click at [1040, 250] on link "uitwerkingen bekijken" at bounding box center [1080, 261] width 258 height 41
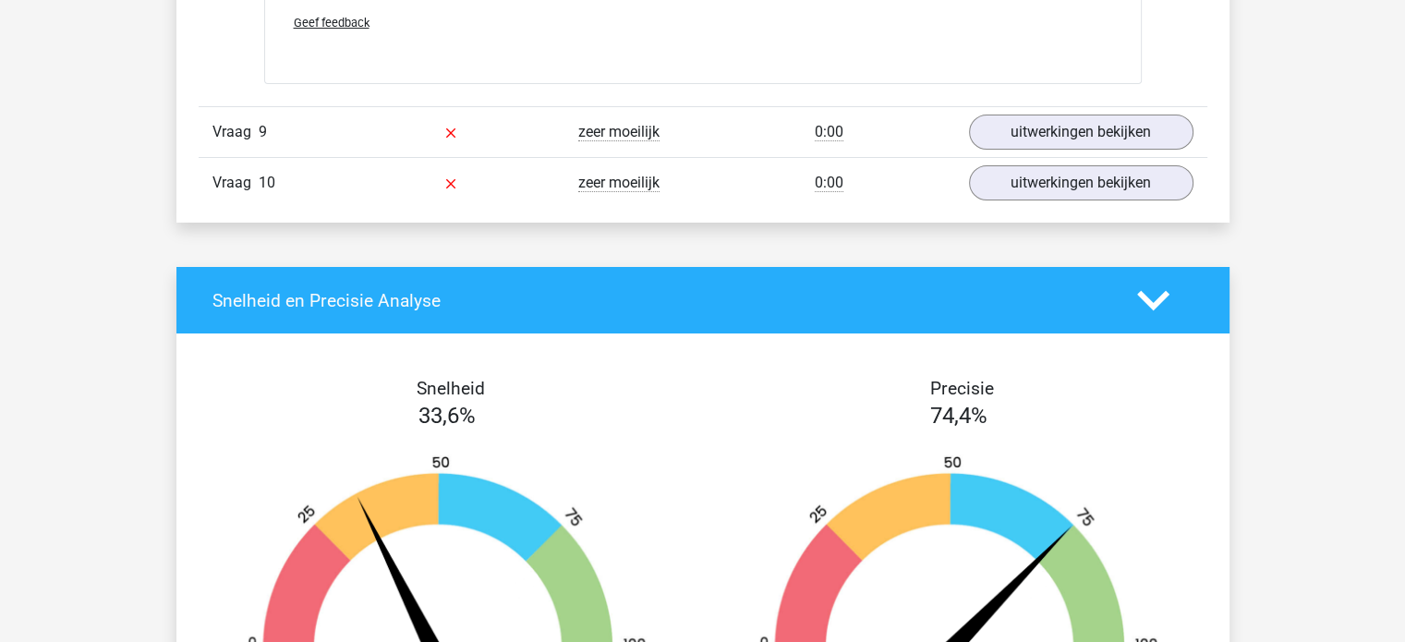
scroll to position [6749, 0]
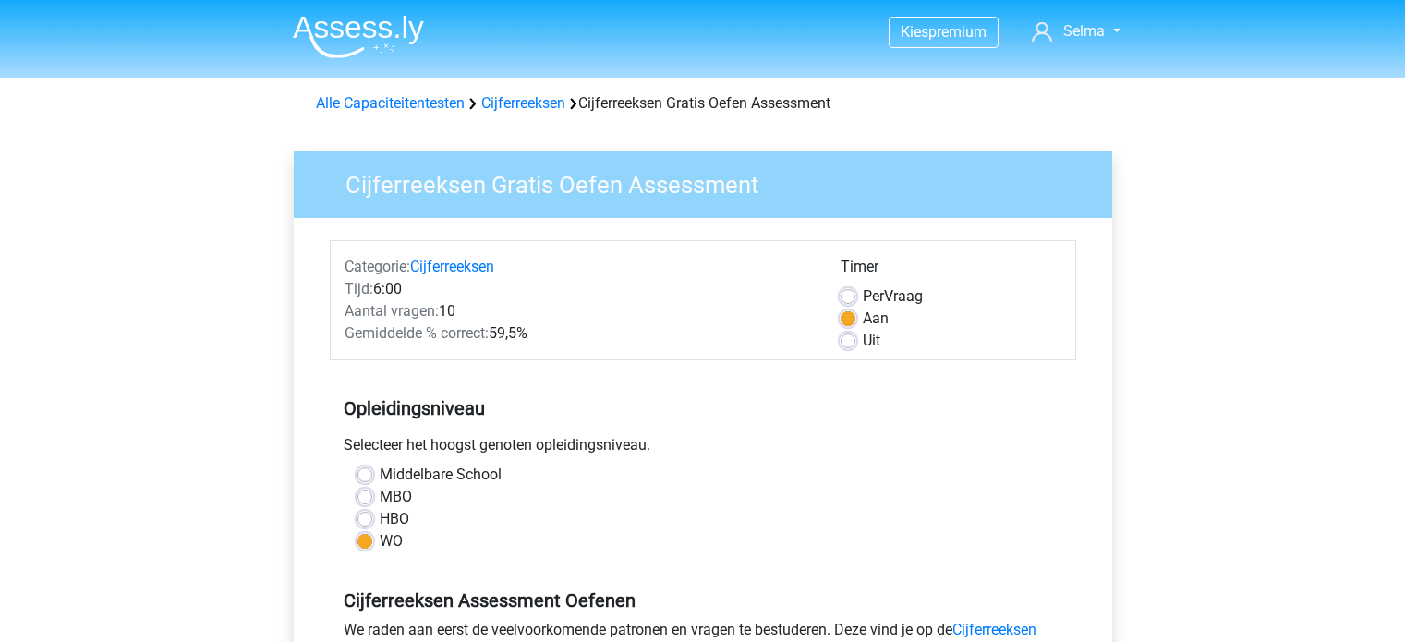
scroll to position [405, 0]
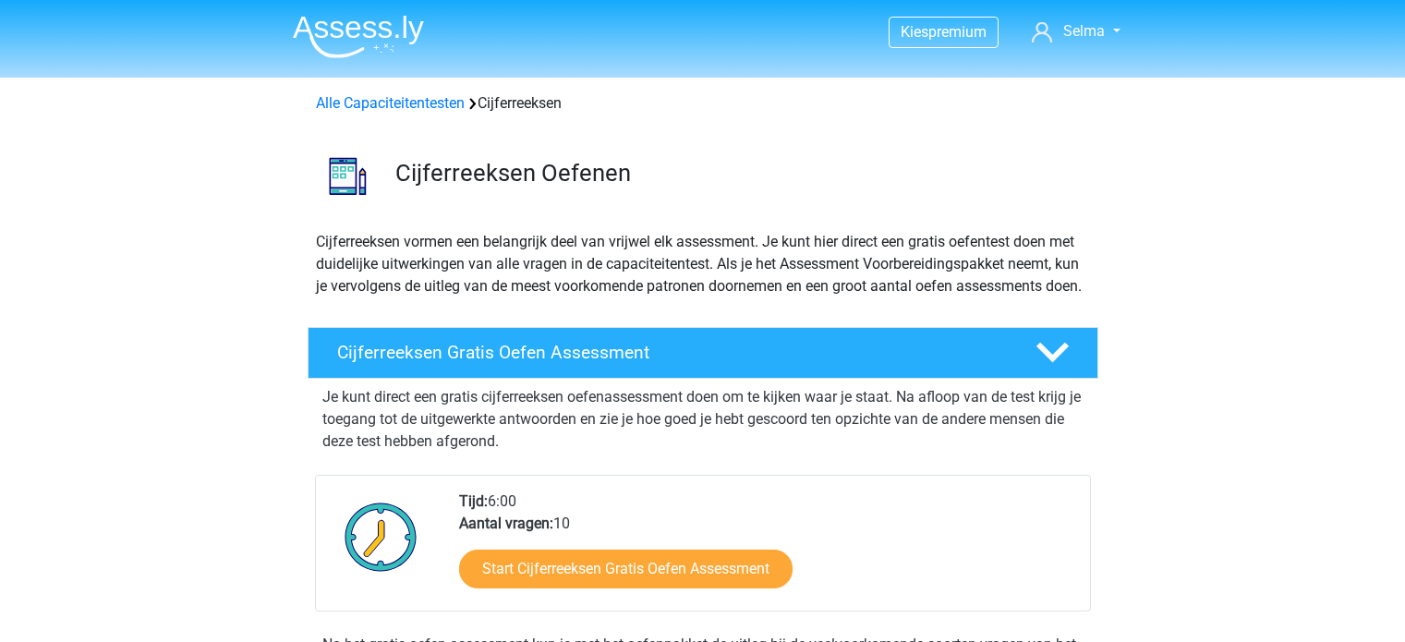
scroll to position [185, 0]
